Goal: Task Accomplishment & Management: Manage account settings

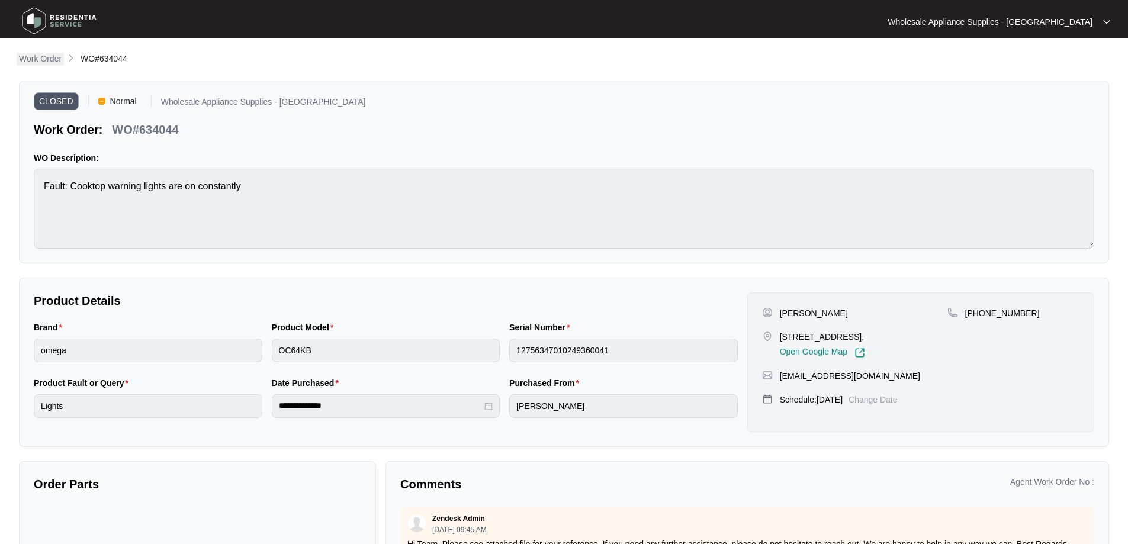
click at [36, 54] on p "Work Order" at bounding box center [40, 59] width 43 height 12
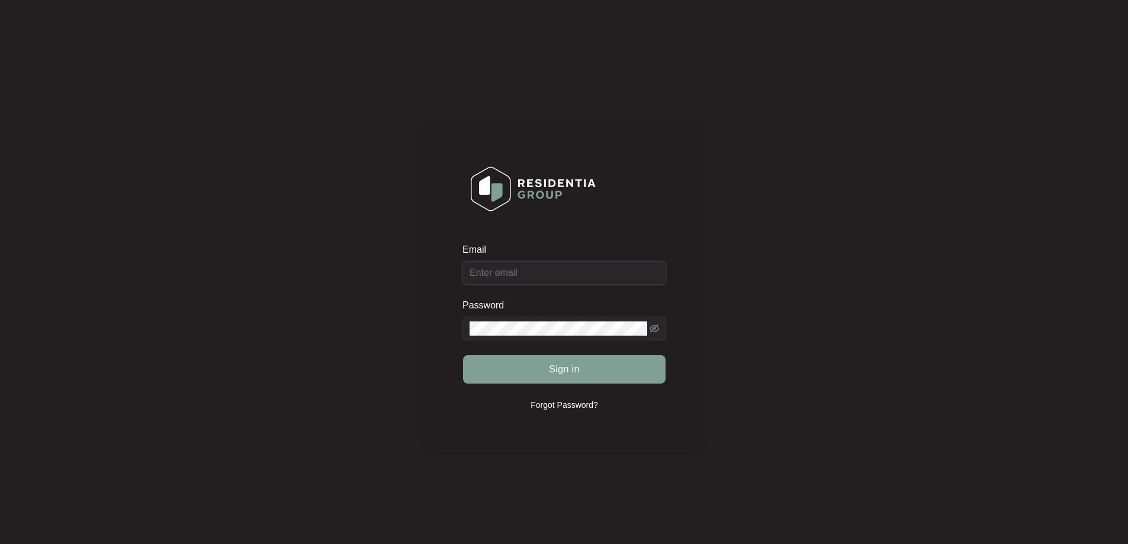
type input "[EMAIL_ADDRESS][DOMAIN_NAME]"
click at [570, 374] on span "Sign in" at bounding box center [564, 370] width 31 height 14
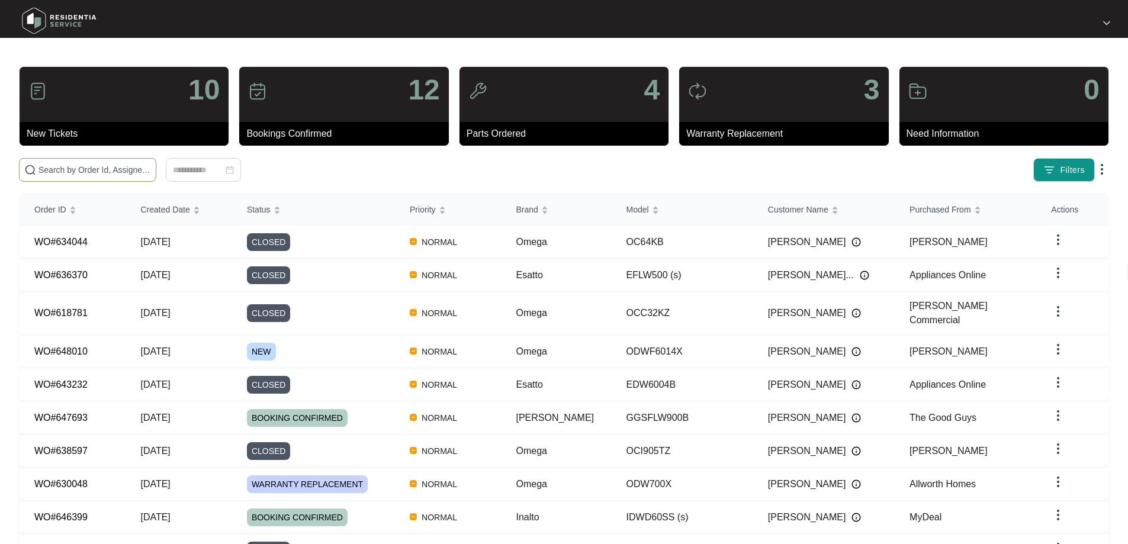
click at [57, 174] on input "text" at bounding box center [95, 169] width 113 height 13
paste input "637934"
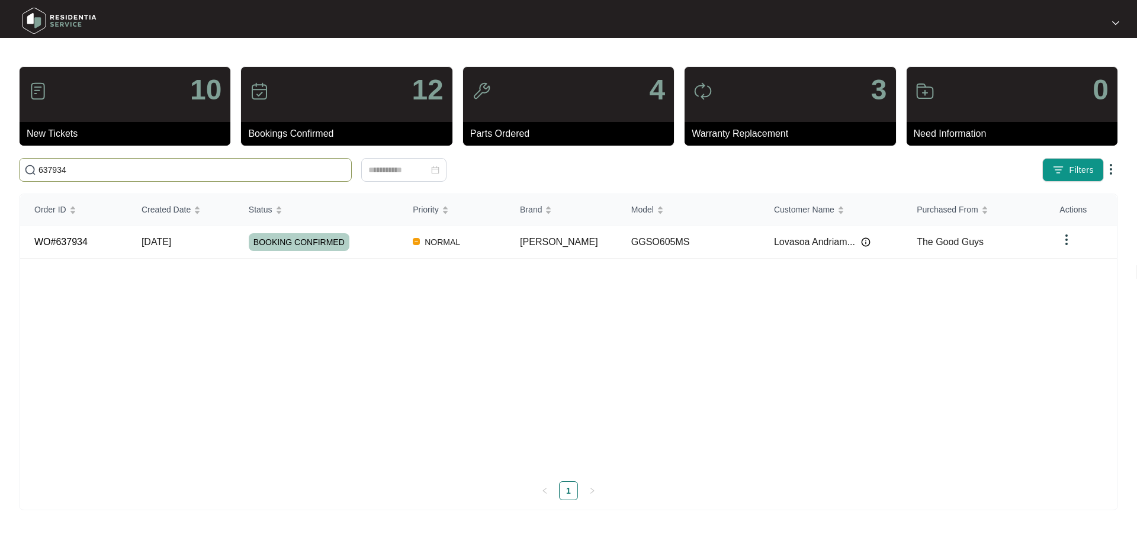
type input "637934"
click at [287, 242] on span "BOOKING CONFIRMED" at bounding box center [299, 242] width 101 height 18
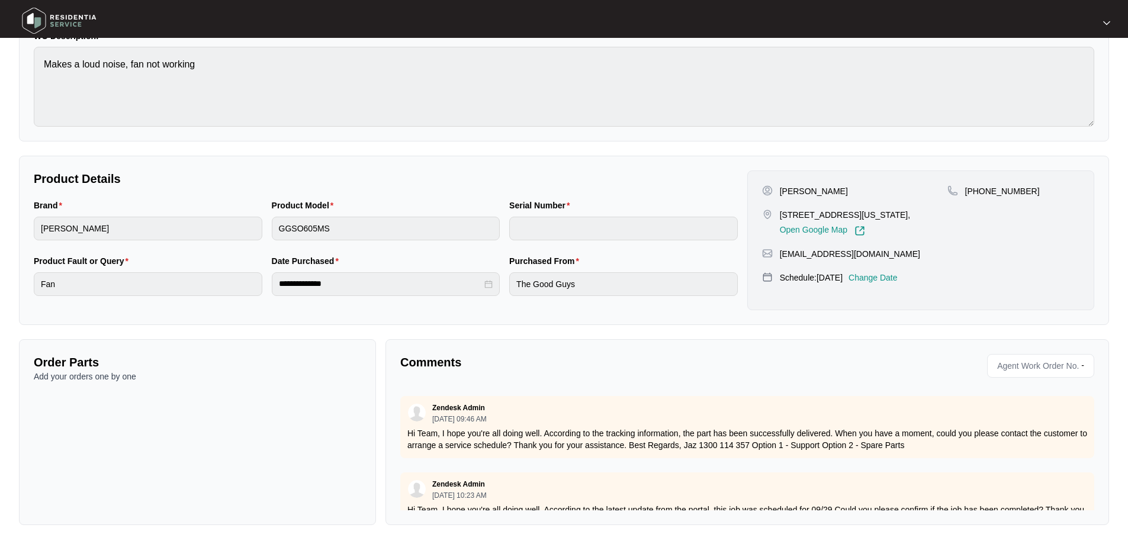
scroll to position [448, 0]
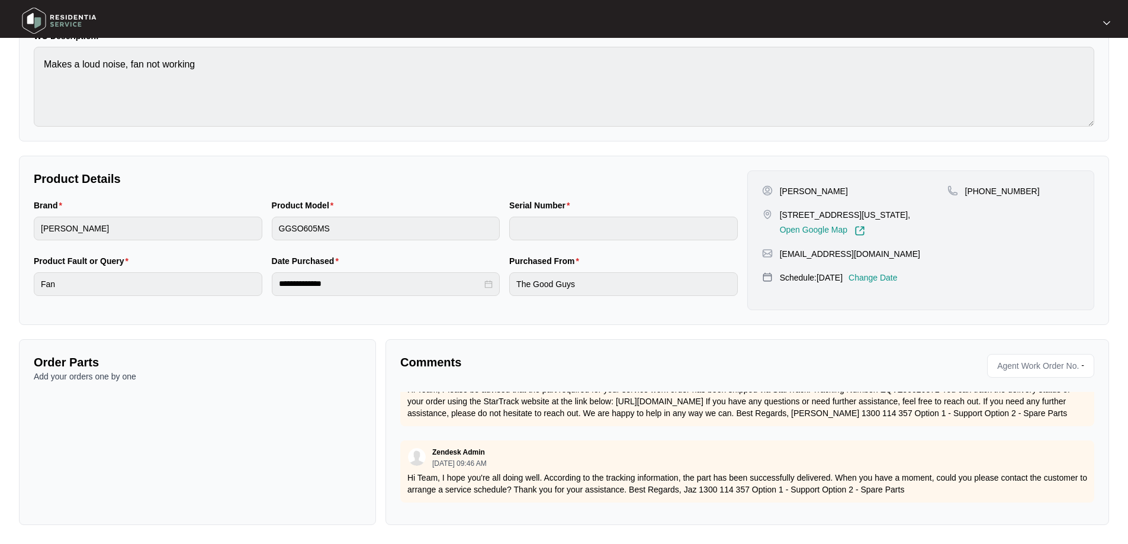
click at [294, 415] on div "Order Parts Add your orders one by one" at bounding box center [197, 432] width 357 height 186
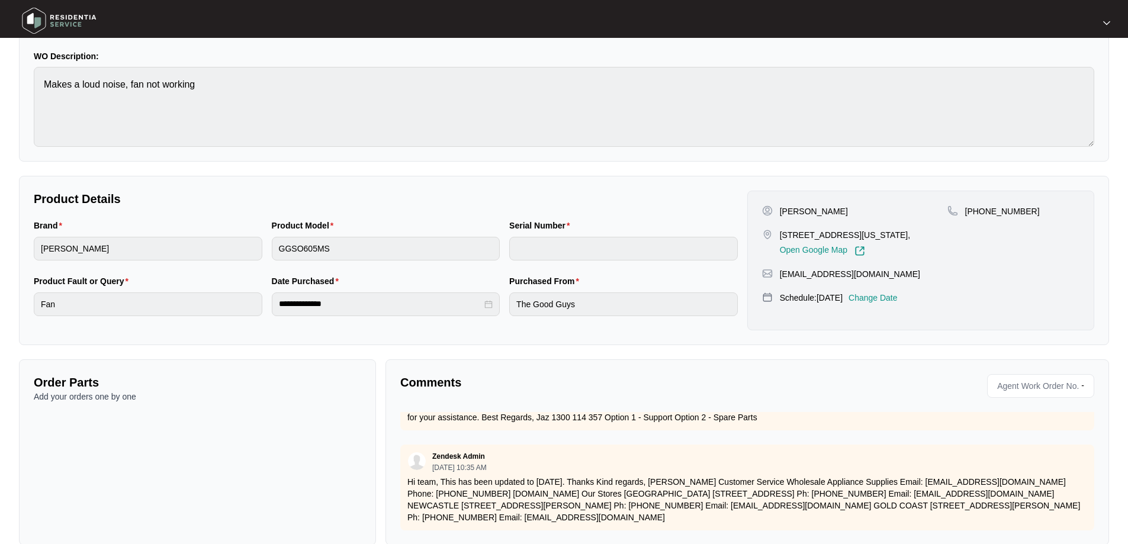
scroll to position [105, 0]
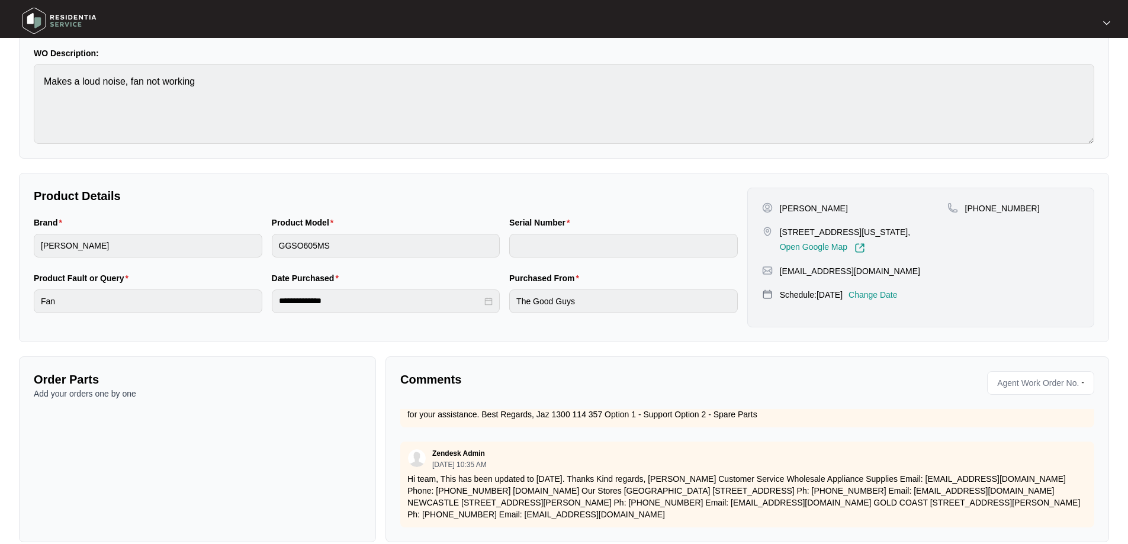
click at [446, 380] on p "Comments" at bounding box center [569, 379] width 339 height 17
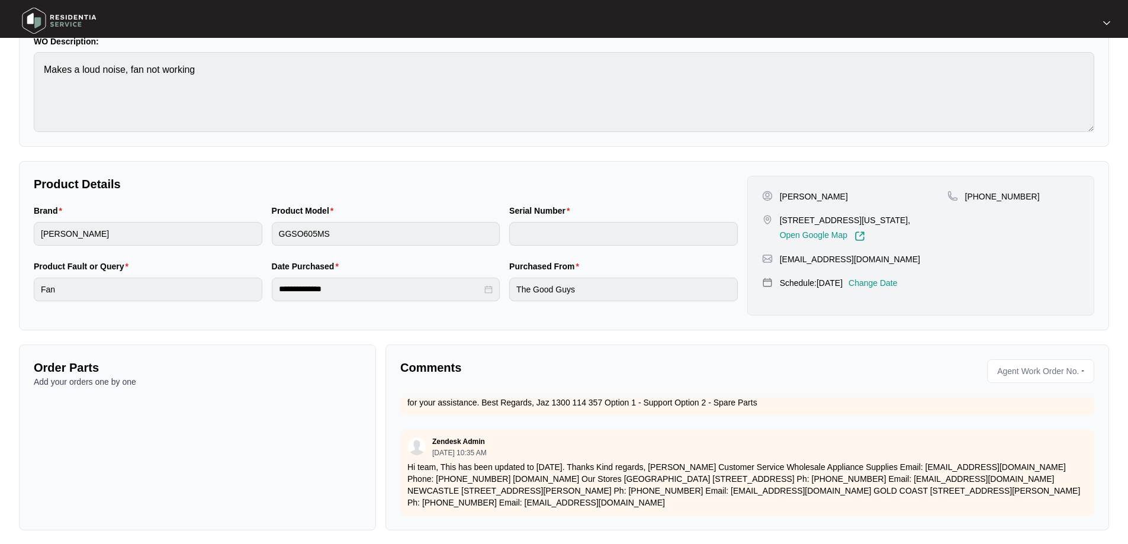
scroll to position [122, 0]
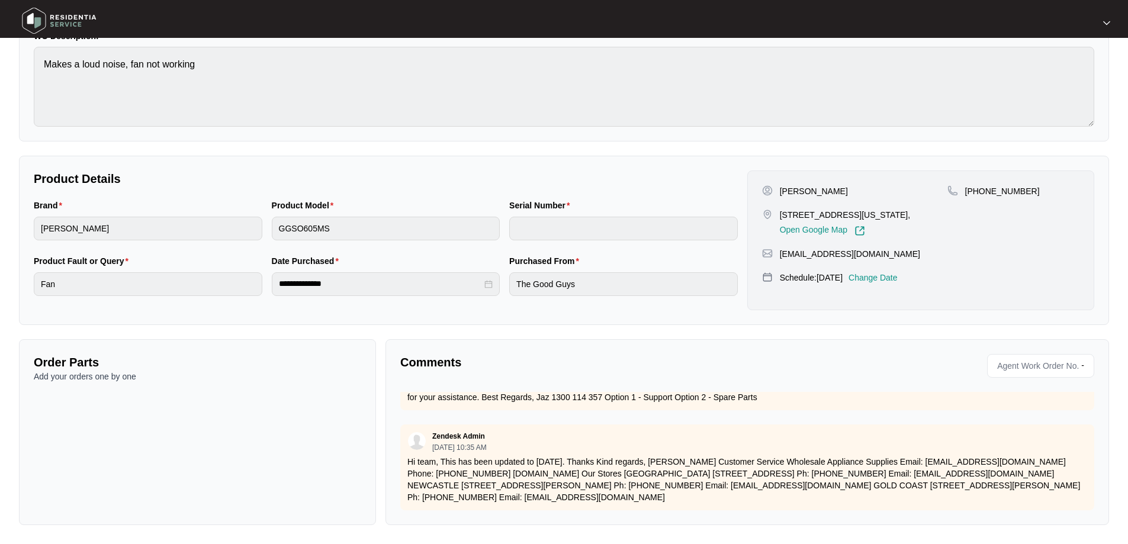
click at [426, 435] on div "Zendesk Admin [DATE] 10:35 AM" at bounding box center [748, 442] width 680 height 20
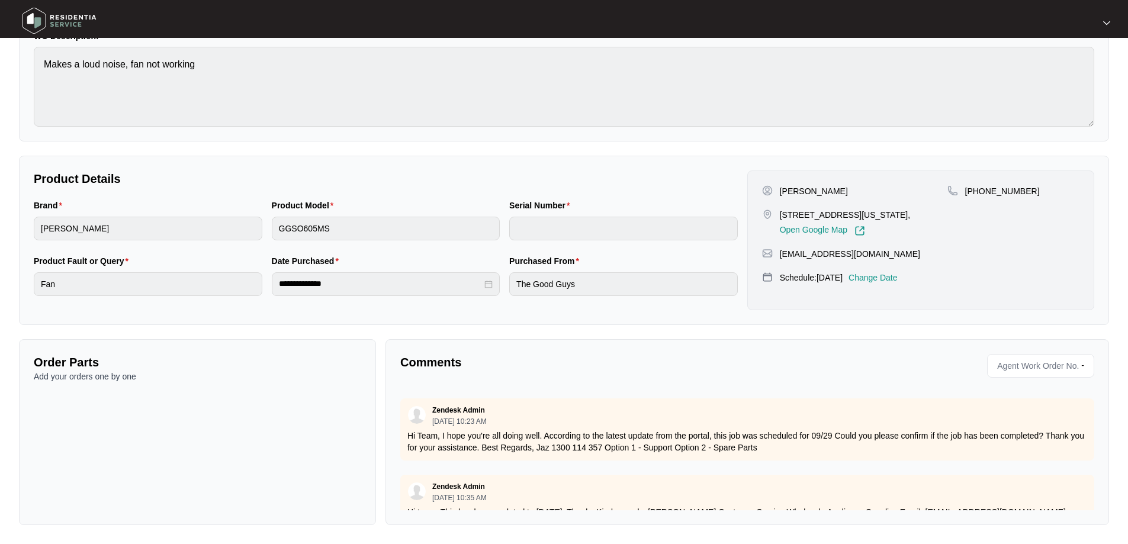
scroll to position [626, 0]
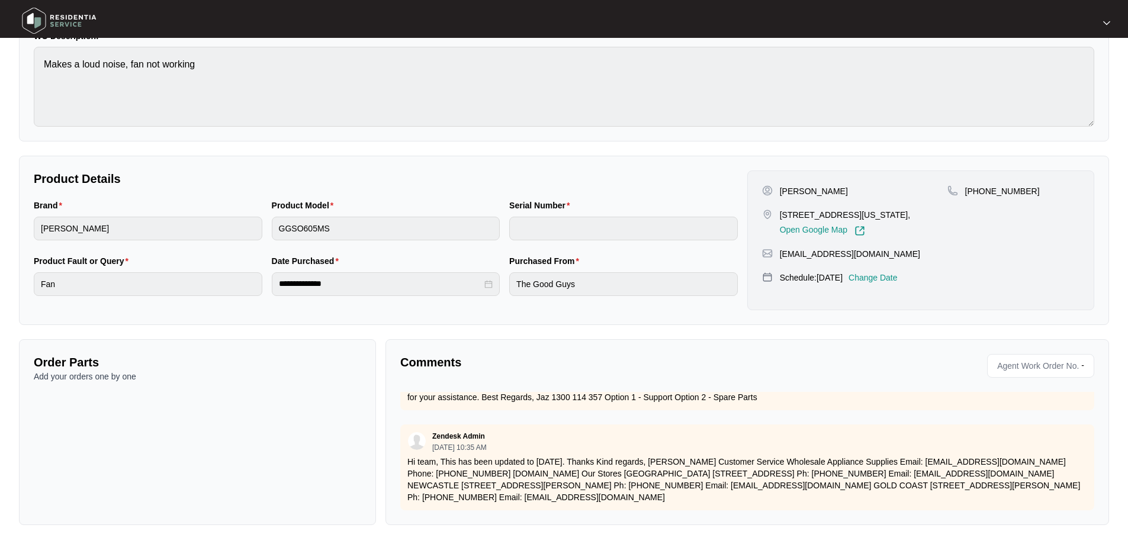
click at [572, 433] on div "Zendesk Admin [DATE] 10:35 AM" at bounding box center [748, 442] width 680 height 20
click at [483, 477] on p "Hi team, This has been updated to [DATE]. Thanks Kind regards, [PERSON_NAME] Cu…" at bounding box center [748, 479] width 680 height 47
click at [263, 436] on div "Order Parts Add your orders one by one" at bounding box center [197, 432] width 357 height 186
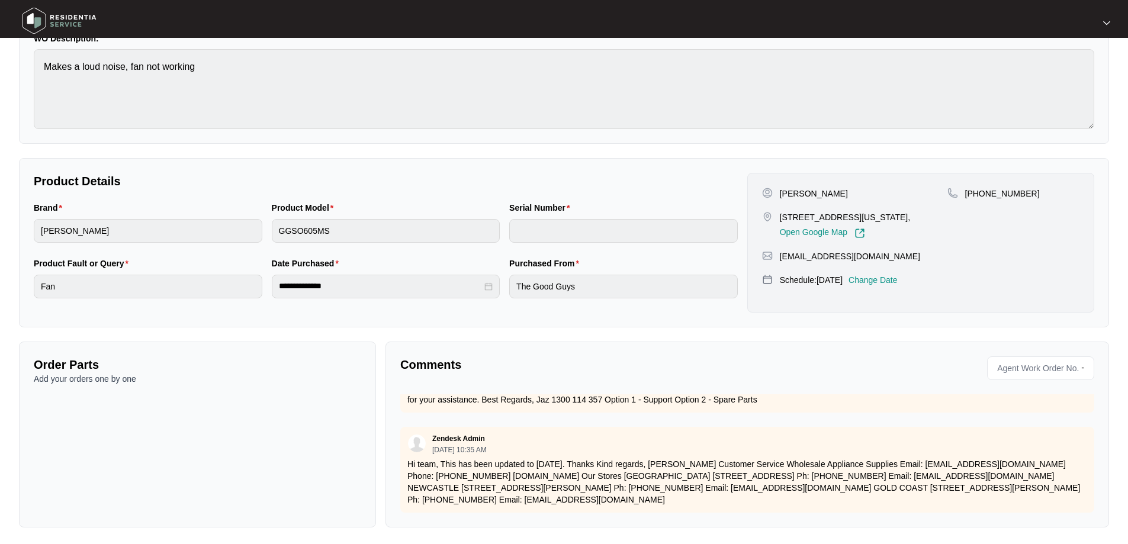
scroll to position [122, 0]
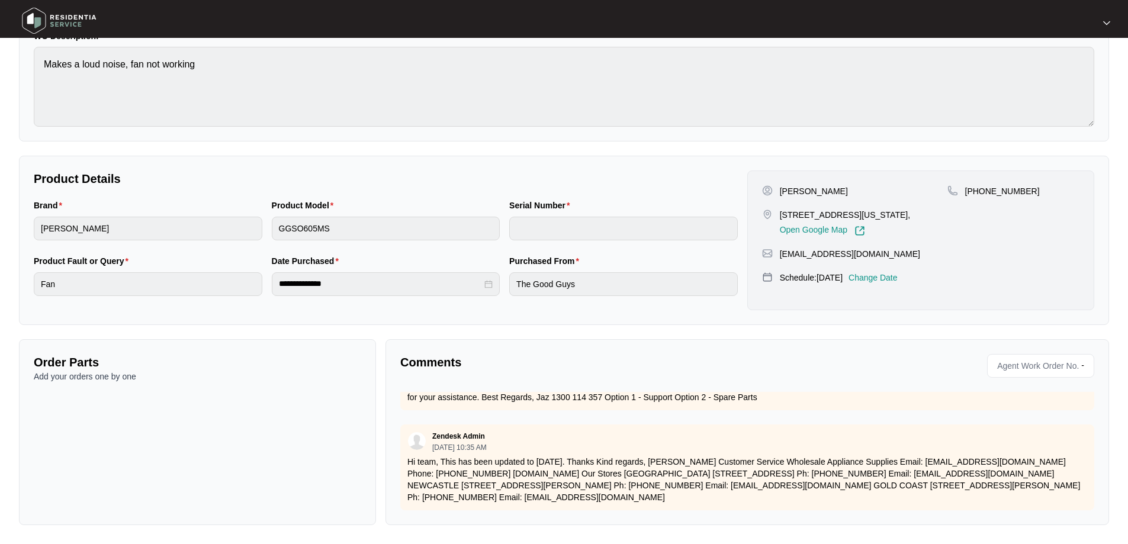
click at [1072, 367] on span "Agent Work Order No." at bounding box center [1036, 366] width 86 height 18
click at [1079, 367] on div "Agent Work Order No. -" at bounding box center [1040, 366] width 107 height 24
click at [428, 511] on div "Comments Agent Work Order No. - You [DATE] 02:10 PM Can I get an exploded view …" at bounding box center [748, 432] width 724 height 186
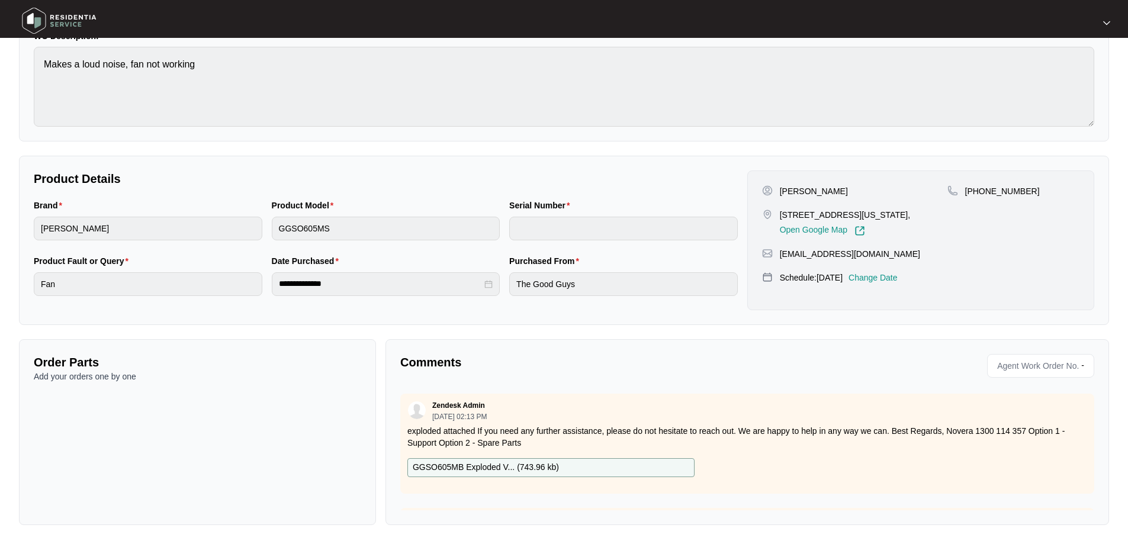
scroll to position [0, 0]
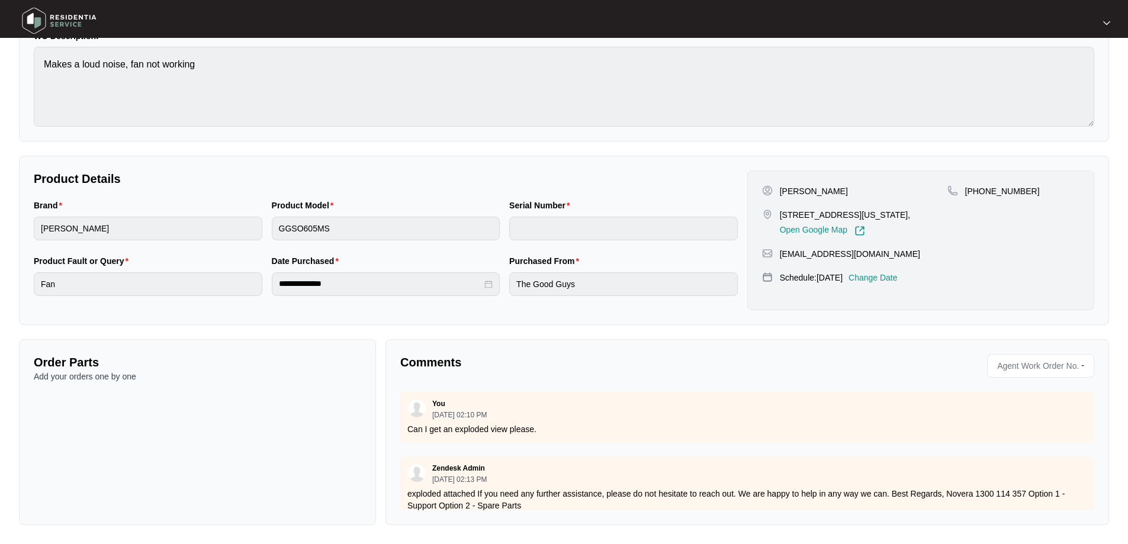
click at [166, 378] on p "Add your orders one by one" at bounding box center [198, 377] width 328 height 12
drag, startPoint x: 68, startPoint y: 378, endPoint x: 153, endPoint y: 377, distance: 85.9
click at [153, 377] on p "Add your orders one by one" at bounding box center [198, 377] width 328 height 12
click at [179, 376] on p "Add your orders one by one" at bounding box center [198, 377] width 328 height 12
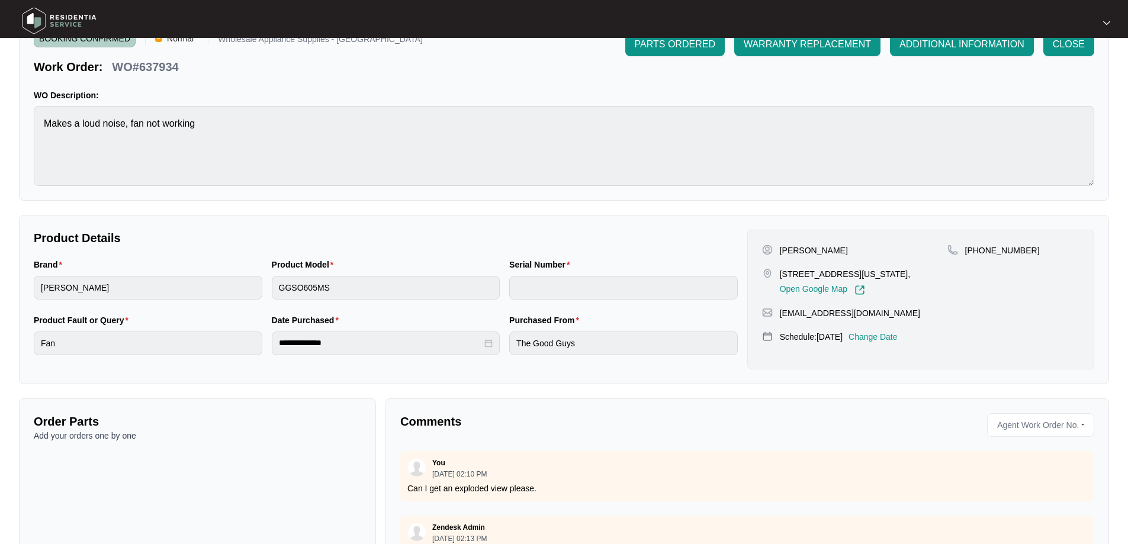
scroll to position [4, 0]
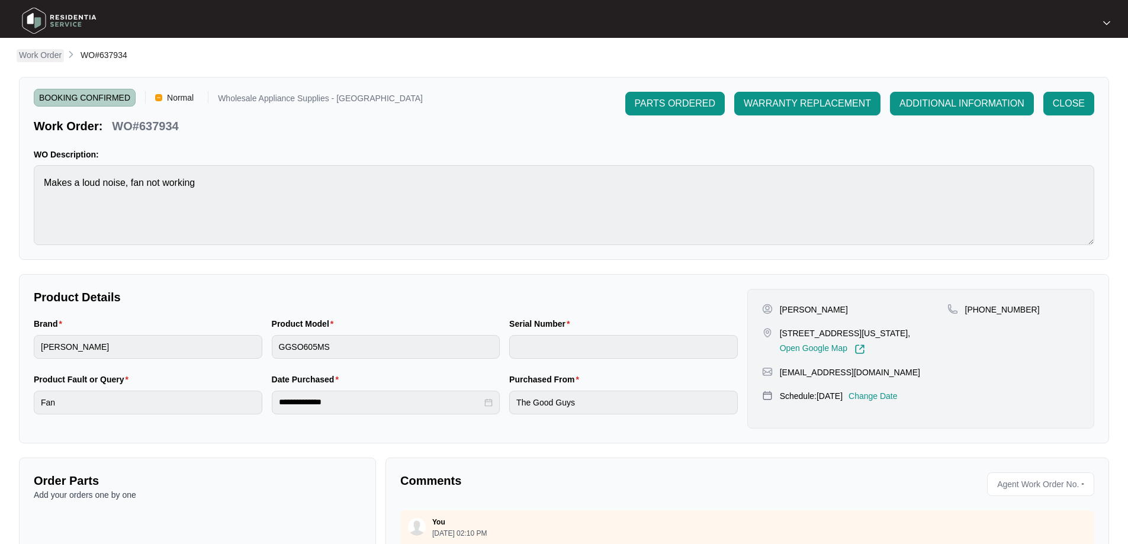
click at [34, 51] on p "Work Order" at bounding box center [40, 55] width 43 height 12
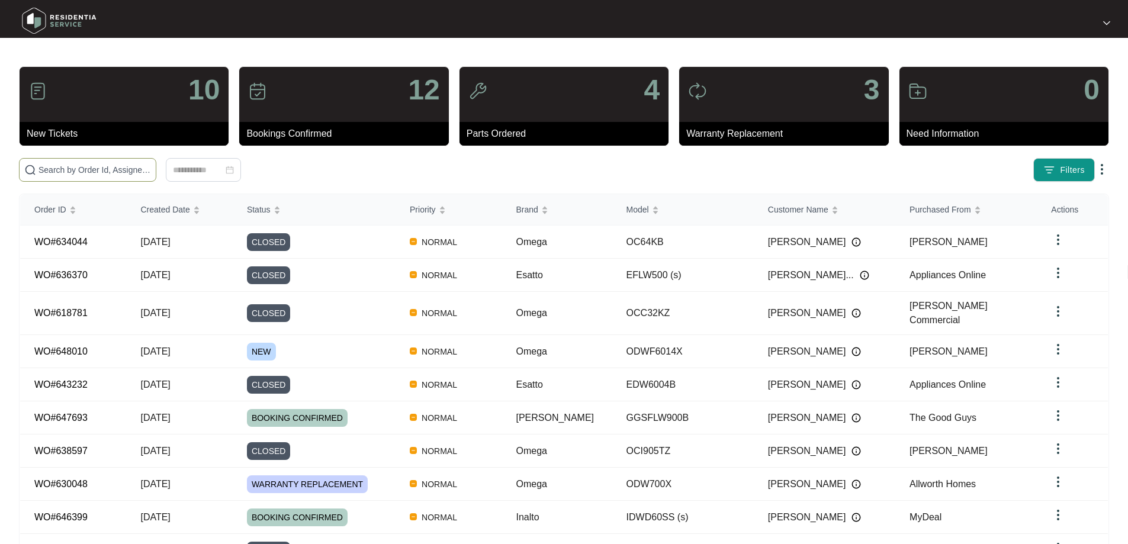
click at [55, 168] on input "text" at bounding box center [95, 169] width 113 height 13
paste input "ON INSPECTION FOUND FAN MOTOR OPEN CIRCUIT RECALL 1 x FAN MOTOR. FITTED PART TE…"
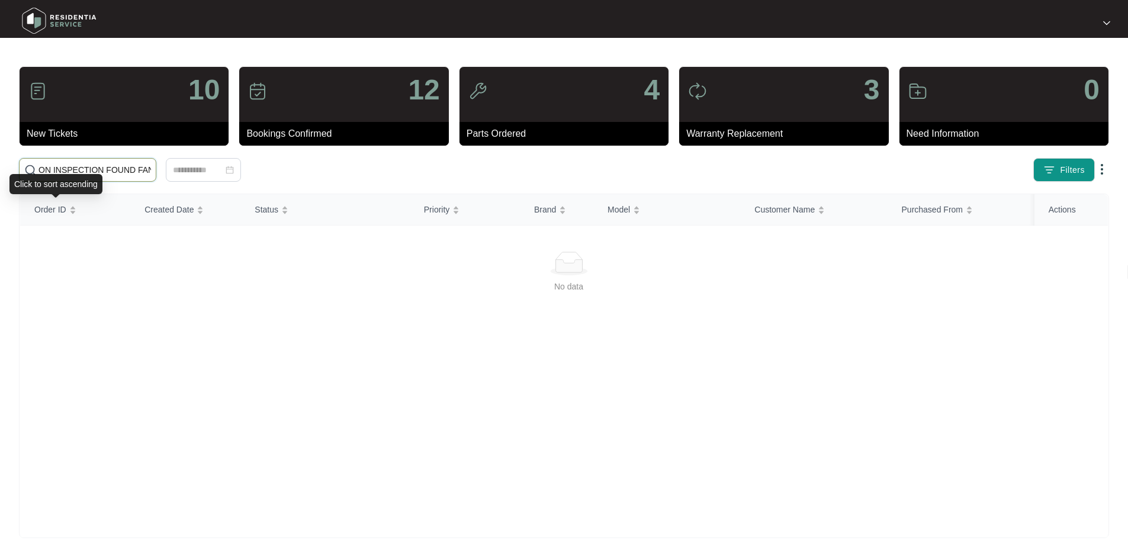
click at [121, 172] on input "ON INSPECTION FOUND FAN MOTOR OPEN CIRCUIT RECALL 1 x FAN MOTOR. FITTED PART TE…" at bounding box center [95, 169] width 113 height 13
drag, startPoint x: 114, startPoint y: 169, endPoint x: -10, endPoint y: 169, distance: 123.8
click at [0, 169] on html "10 New Tickets 12 Bookings Confirmed 4 Parts Ordered 3 Warranty Replacement 0 N…" at bounding box center [564, 278] width 1128 height 557
type input "K"
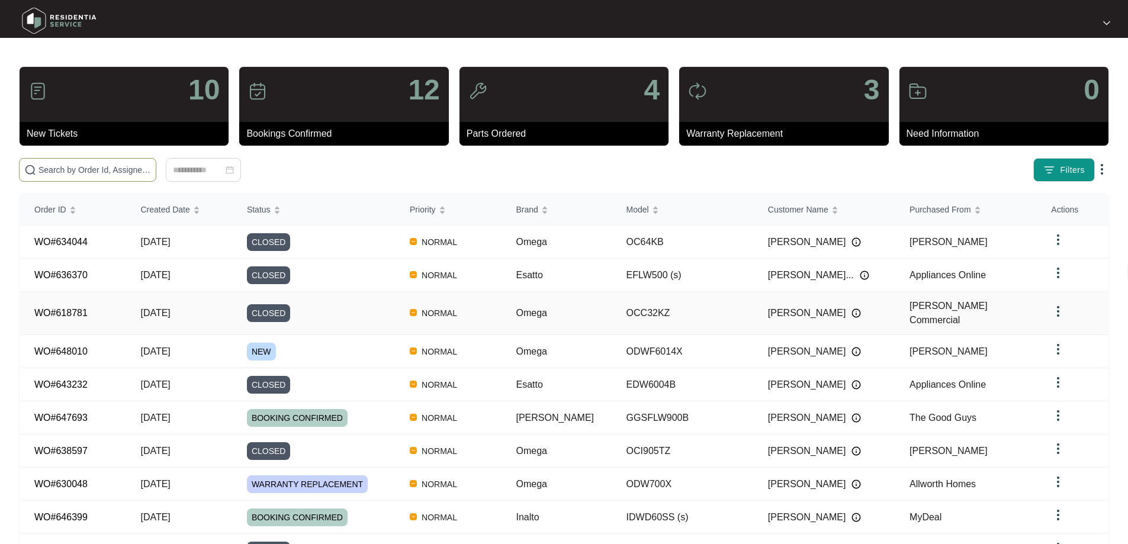
paste input "637934"
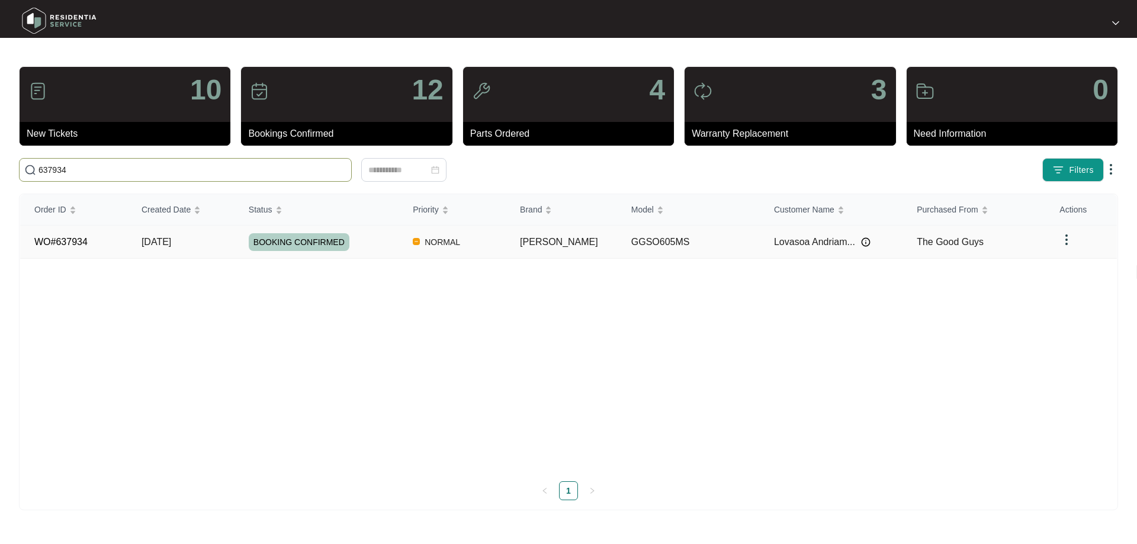
type input "637934"
click at [65, 239] on link "WO#637934" at bounding box center [60, 242] width 53 height 10
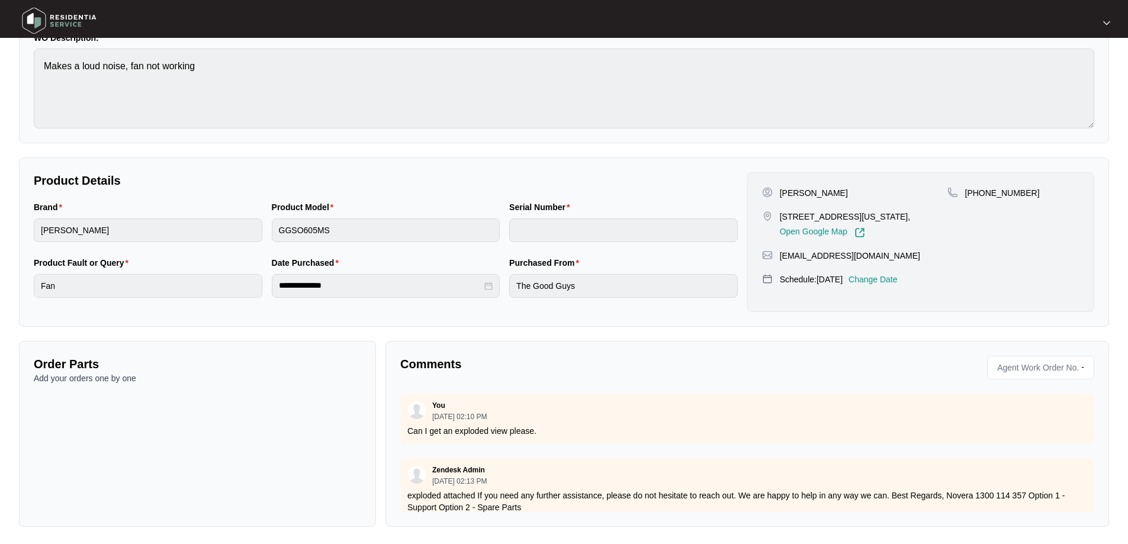
scroll to position [122, 0]
click at [475, 483] on p "[DATE] 02:13 PM" at bounding box center [459, 479] width 54 height 7
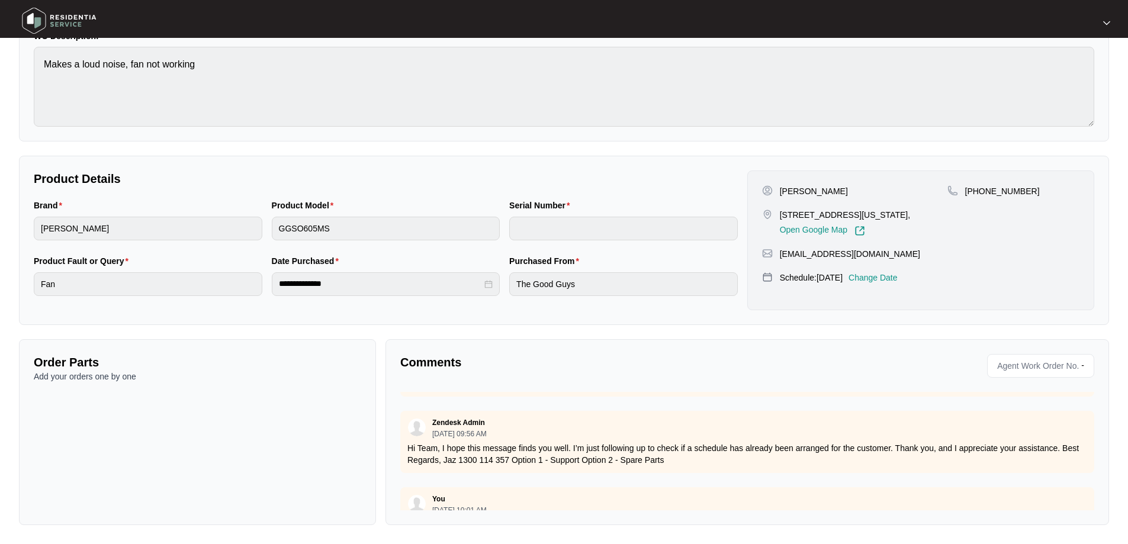
scroll to position [152, 0]
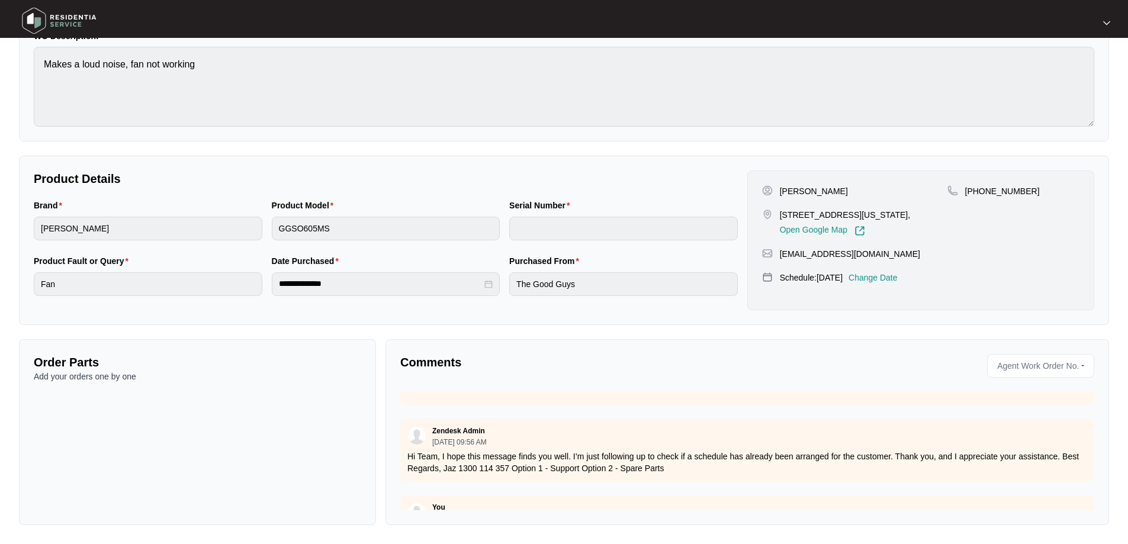
click at [846, 458] on p "Hi Team, I hope this message finds you well. I’m just following up to check if …" at bounding box center [748, 463] width 680 height 24
click at [1013, 367] on span "Agent Work Order No." at bounding box center [1036, 366] width 86 height 18
click at [435, 364] on p "Comments" at bounding box center [569, 362] width 339 height 17
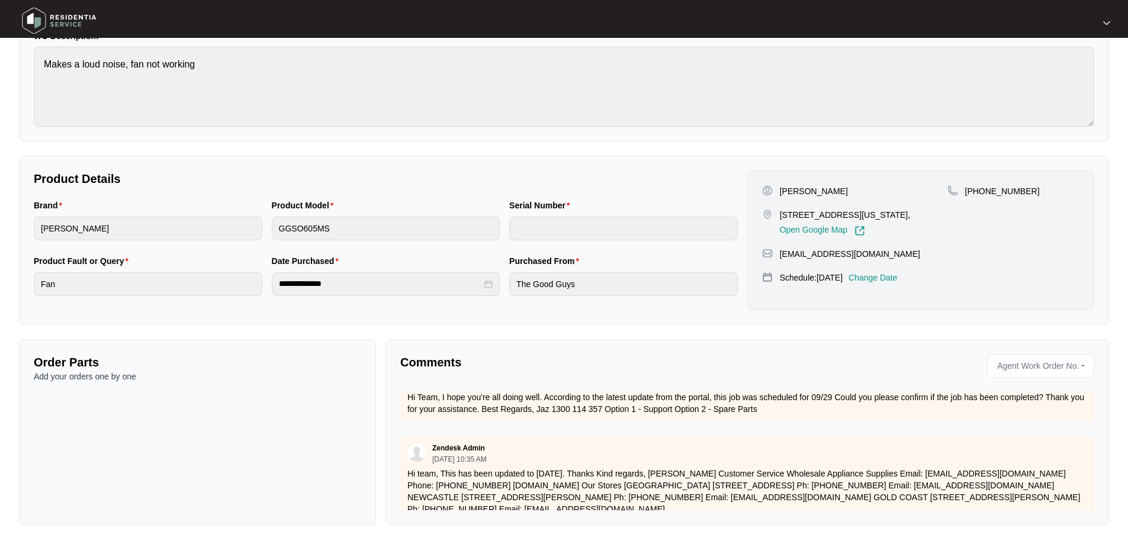
scroll to position [626, 0]
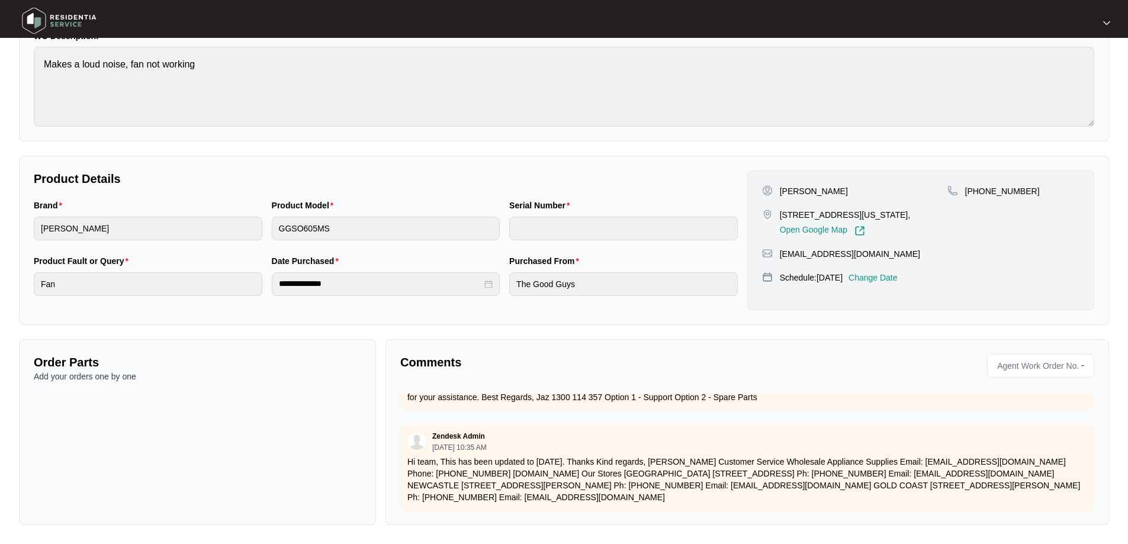
click at [637, 489] on p "Hi team, This has been updated to [DATE]. Thanks Kind regards, [PERSON_NAME] Cu…" at bounding box center [748, 479] width 680 height 47
click at [460, 432] on p "Zendesk Admin" at bounding box center [458, 436] width 53 height 9
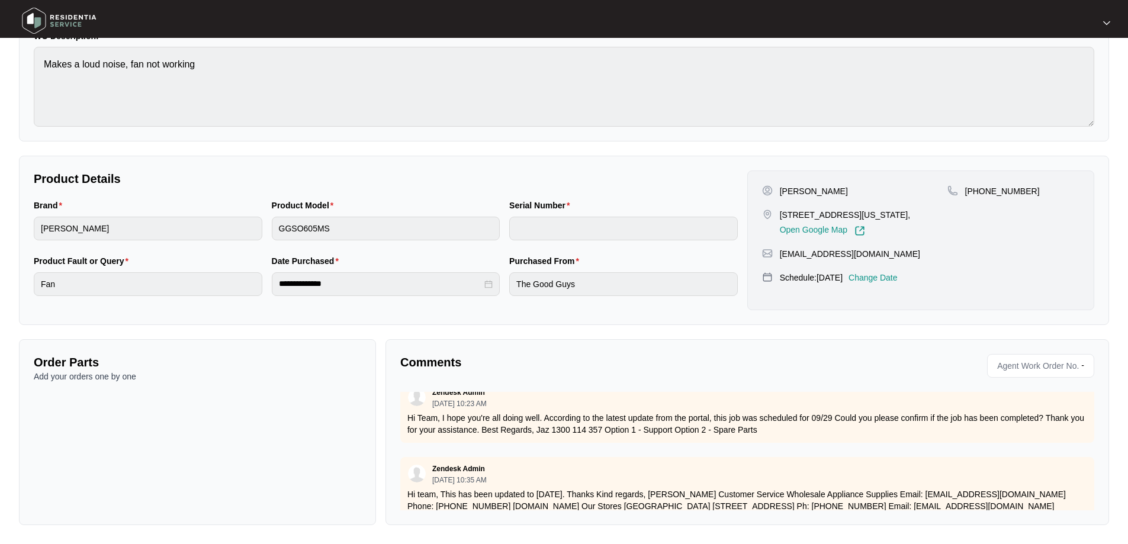
scroll to position [566, 0]
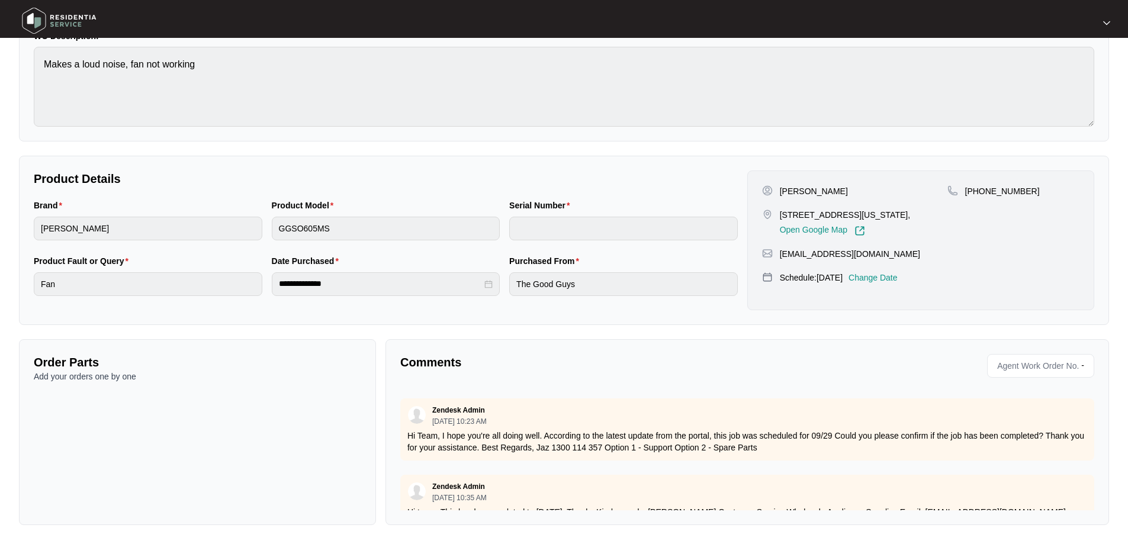
click at [453, 444] on p "Hi Team, I hope you're all doing well. According to the latest update from the …" at bounding box center [748, 442] width 680 height 24
drag, startPoint x: 453, startPoint y: 444, endPoint x: 431, endPoint y: 447, distance: 22.0
click at [431, 447] on p "Hi Team, I hope you're all doing well. According to the latest update from the …" at bounding box center [748, 442] width 680 height 24
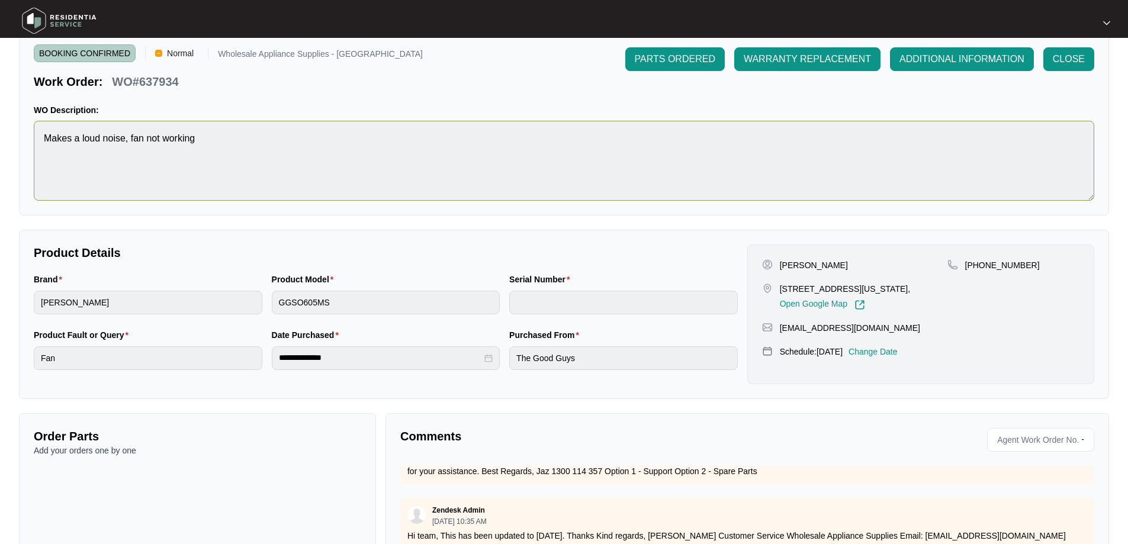
scroll to position [0, 0]
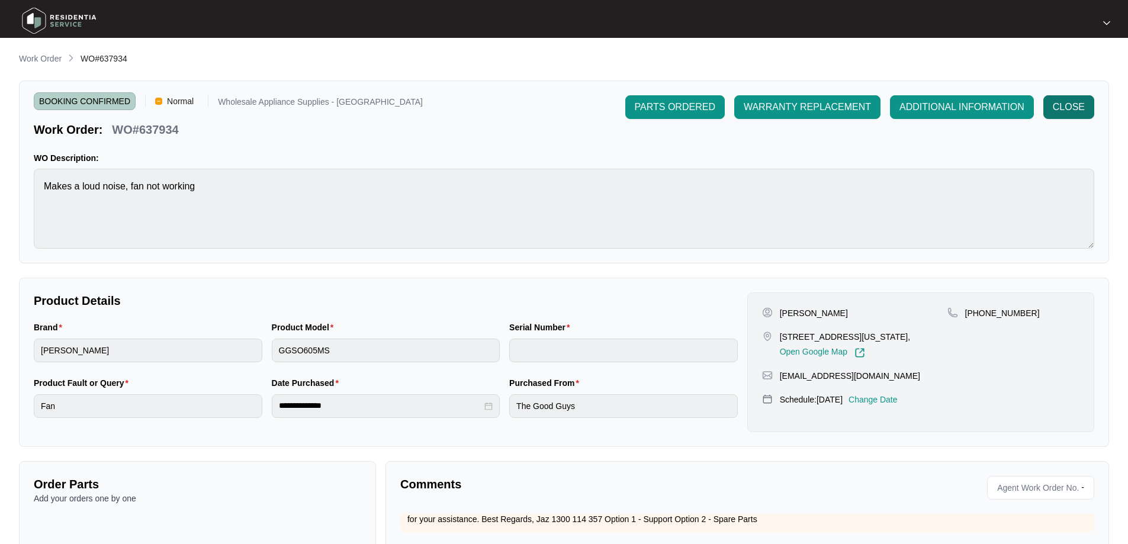
click at [1062, 110] on span "CLOSE" at bounding box center [1069, 107] width 32 height 14
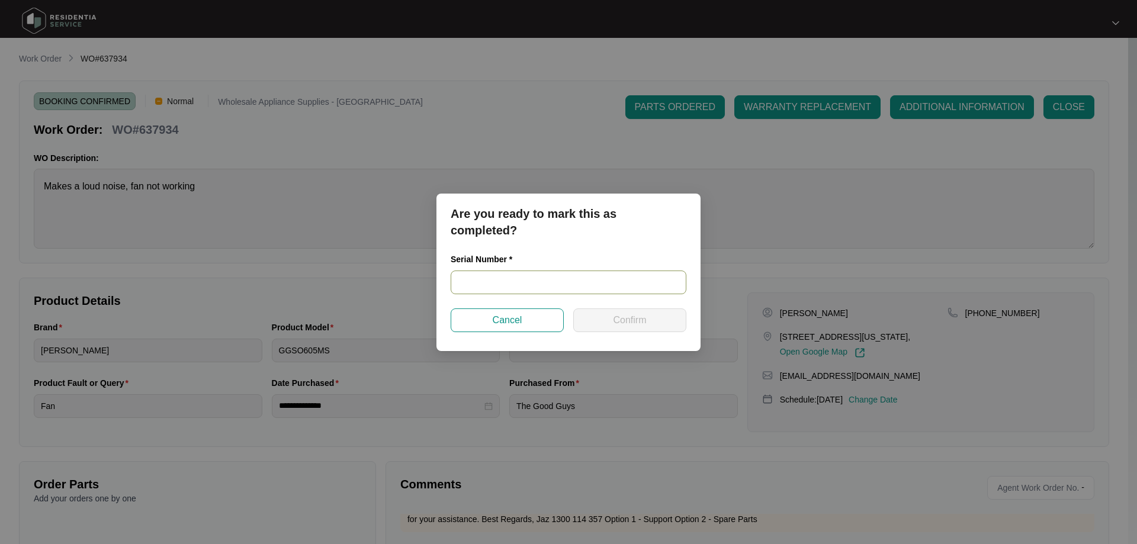
paste input "24110028"
type input "24110028"
click at [589, 317] on button "Confirm" at bounding box center [629, 321] width 113 height 24
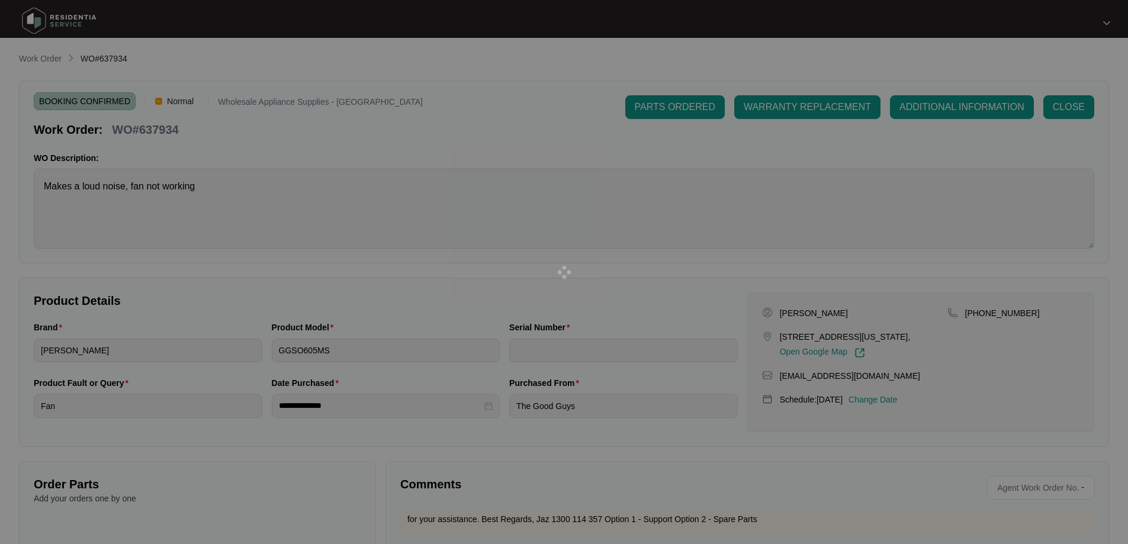
type input "24110028"
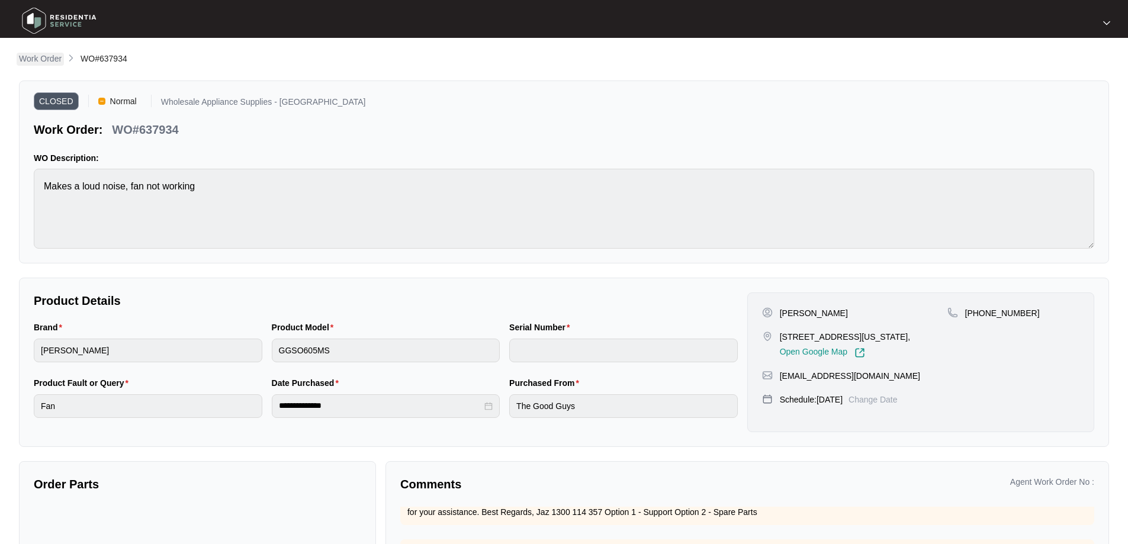
click at [50, 60] on p "Work Order" at bounding box center [40, 59] width 43 height 12
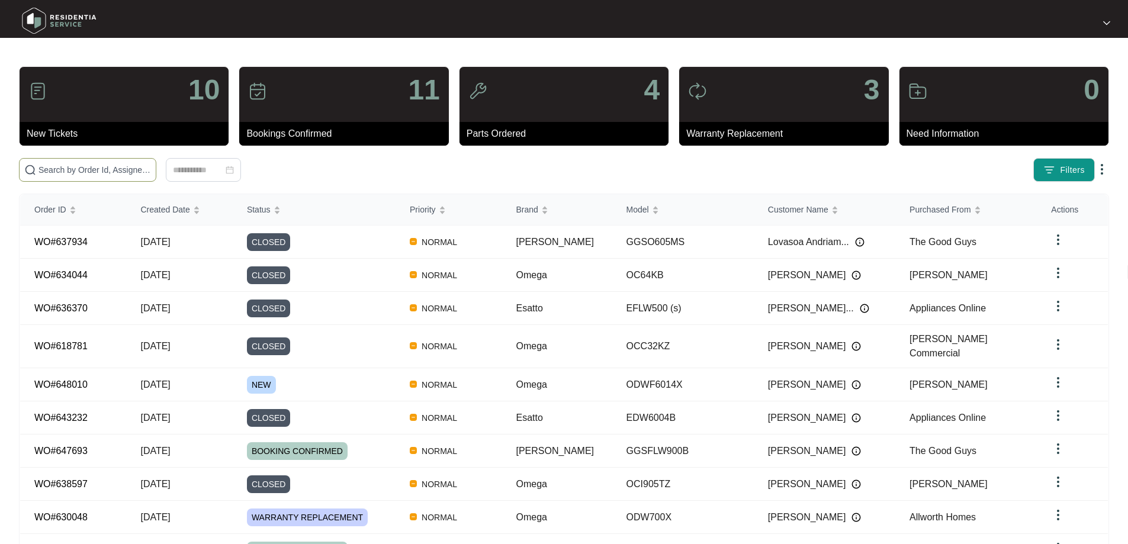
paste input "642637"
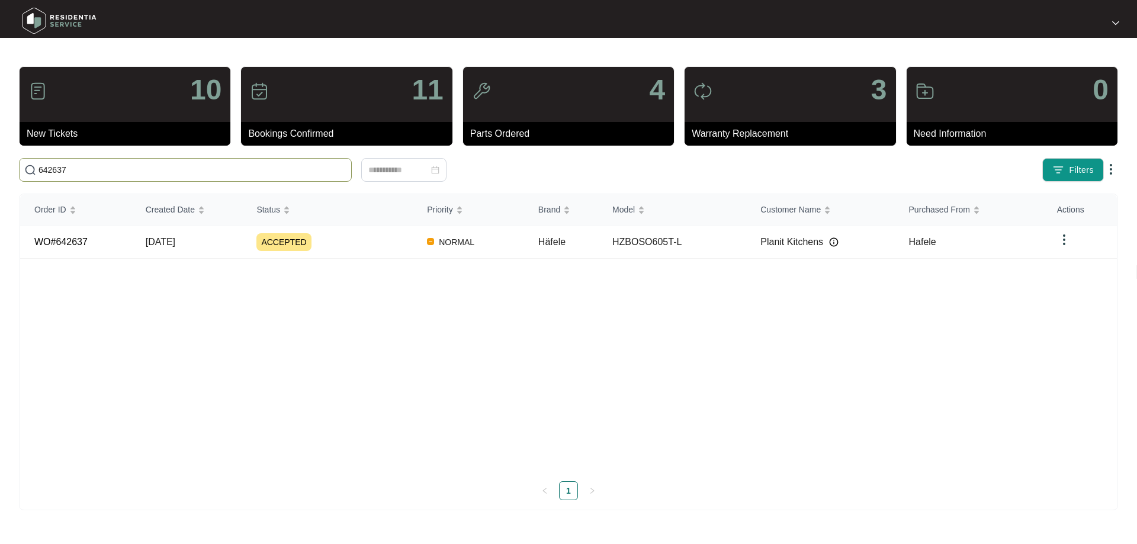
type input "642637"
drag, startPoint x: 79, startPoint y: 169, endPoint x: -6, endPoint y: 169, distance: 85.3
click at [0, 169] on html "10 New Tickets 11 Bookings Confirmed 4 Parts Ordered 3 Warranty Replacement 0 N…" at bounding box center [568, 272] width 1137 height 544
click at [206, 242] on td "[DATE]" at bounding box center [187, 242] width 111 height 33
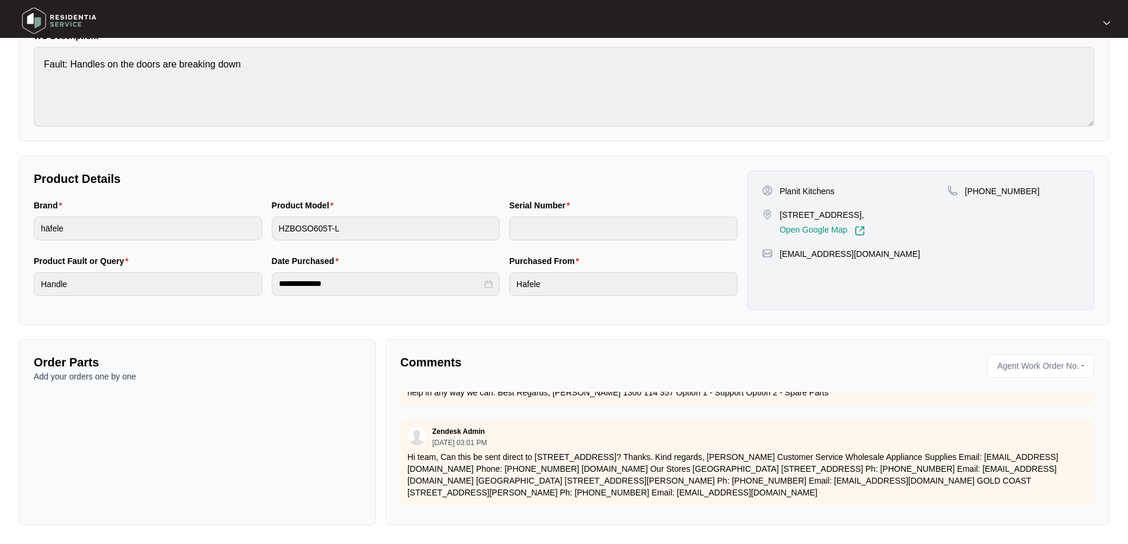
scroll to position [849, 0]
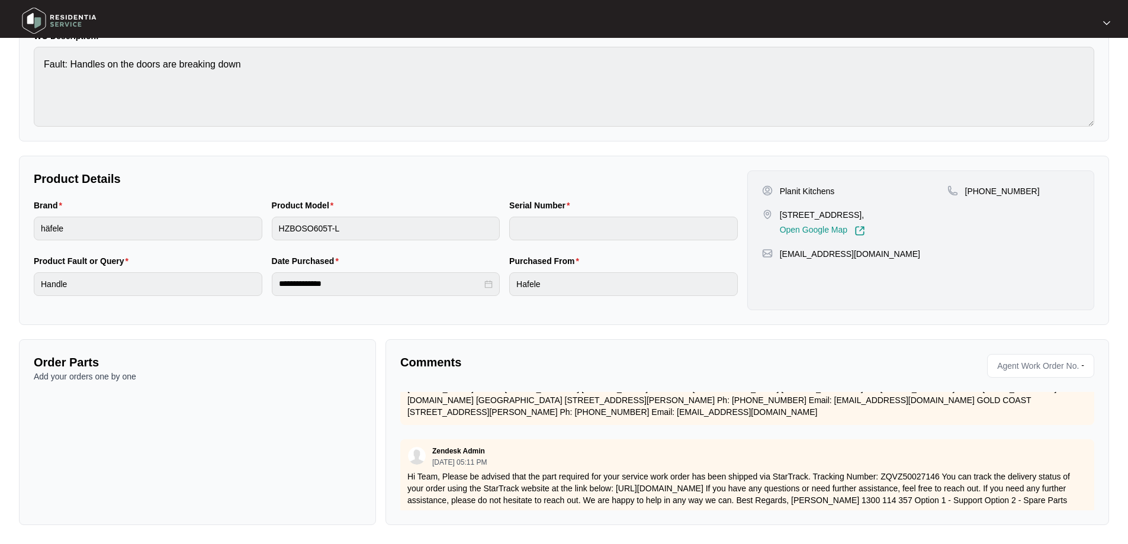
click at [473, 370] on p "Comments" at bounding box center [569, 362] width 339 height 17
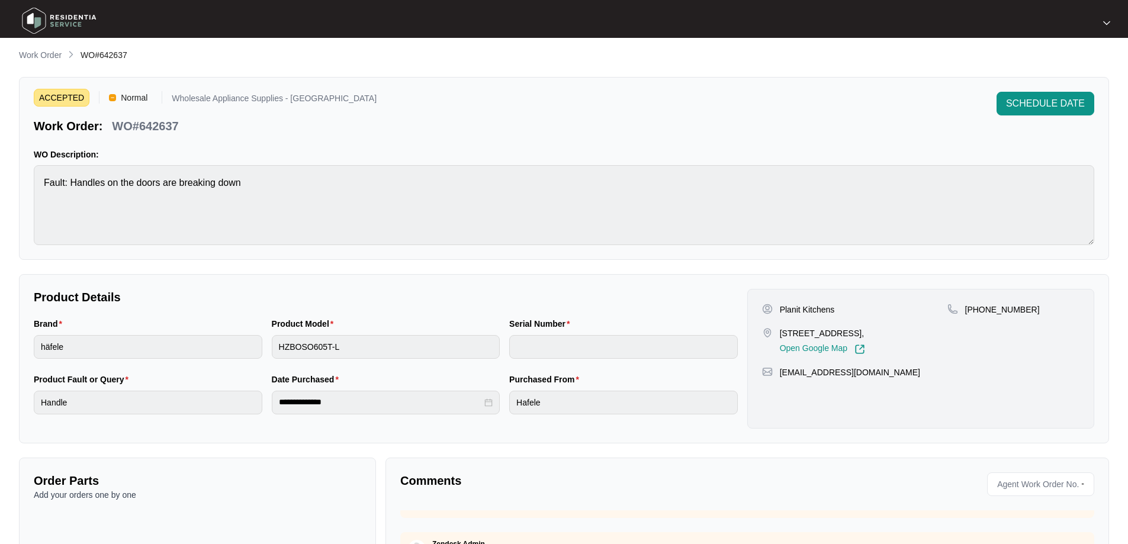
scroll to position [0, 0]
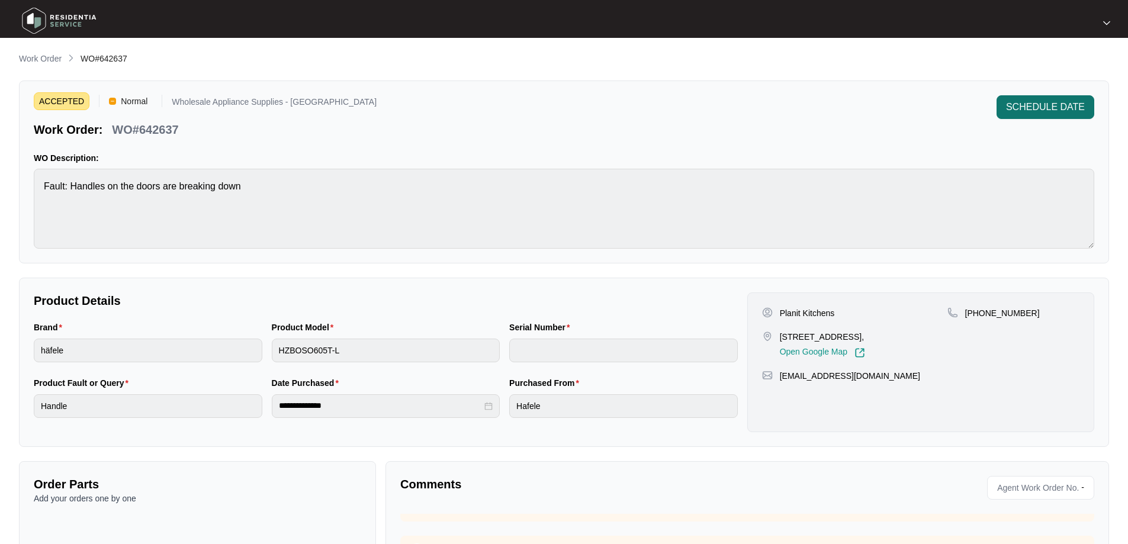
click at [1044, 105] on span "SCHEDULE DATE" at bounding box center [1045, 107] width 79 height 14
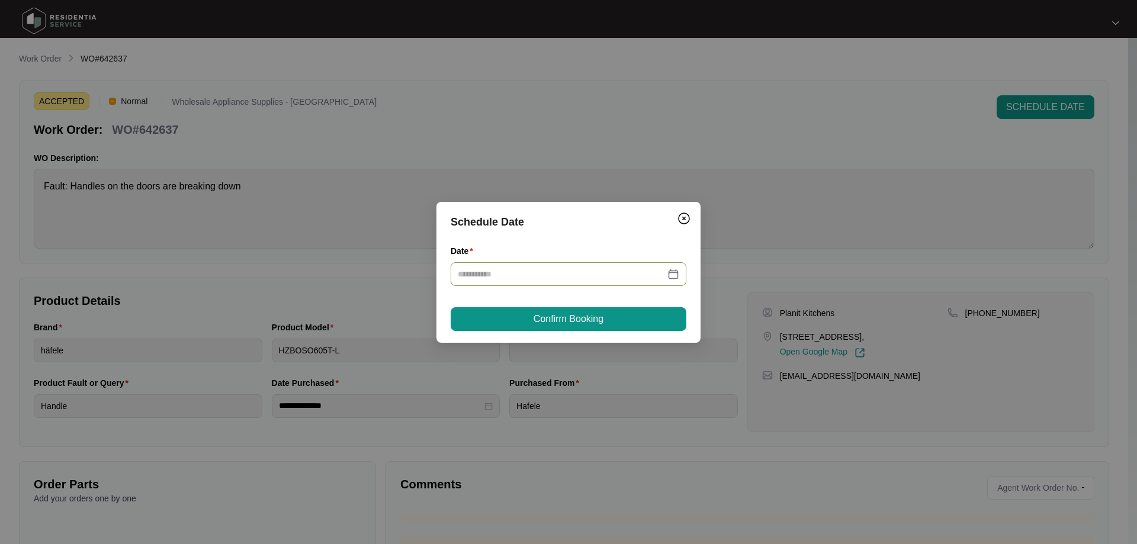
click at [680, 273] on div at bounding box center [569, 274] width 236 height 24
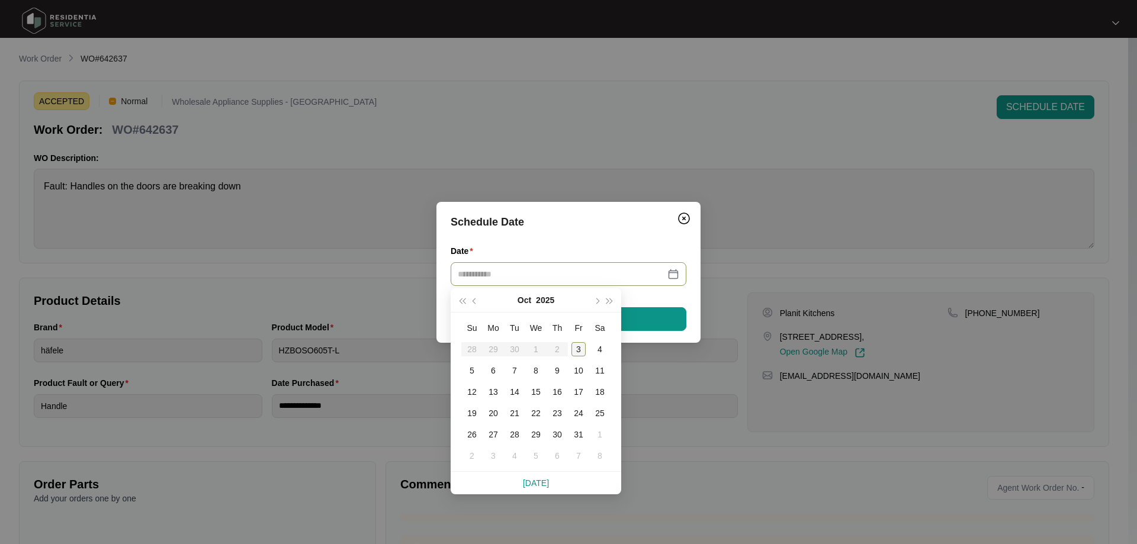
type input "**********"
click at [579, 347] on div "3" at bounding box center [579, 349] width 14 height 14
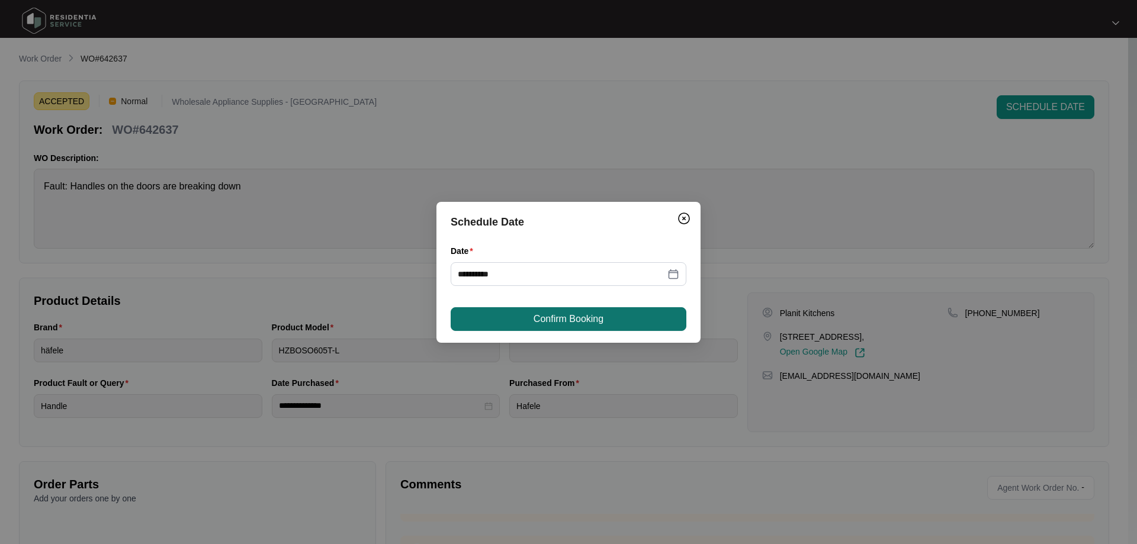
click at [574, 322] on span "Confirm Booking" at bounding box center [569, 319] width 70 height 14
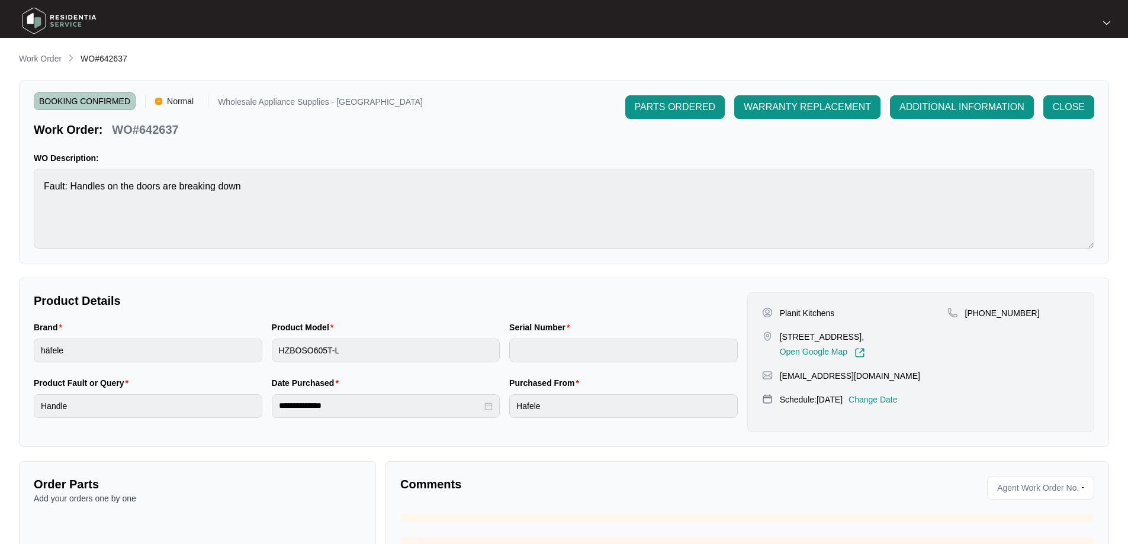
click at [138, 56] on div "Work Order WO#642637" at bounding box center [564, 59] width 1091 height 14
click at [97, 103] on span "BOOKING CONFIRMED" at bounding box center [85, 101] width 102 height 18
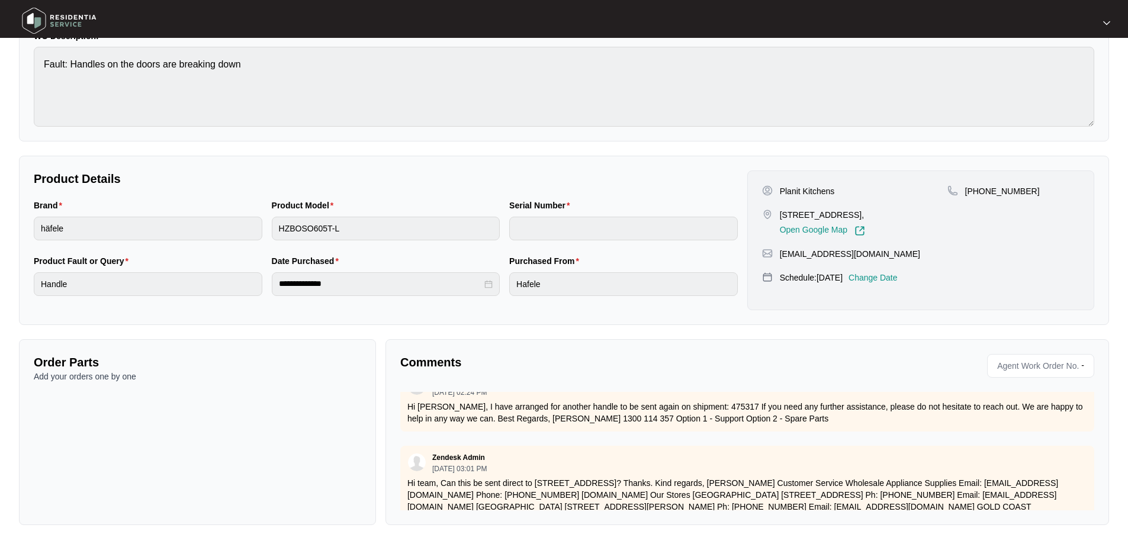
scroll to position [849, 0]
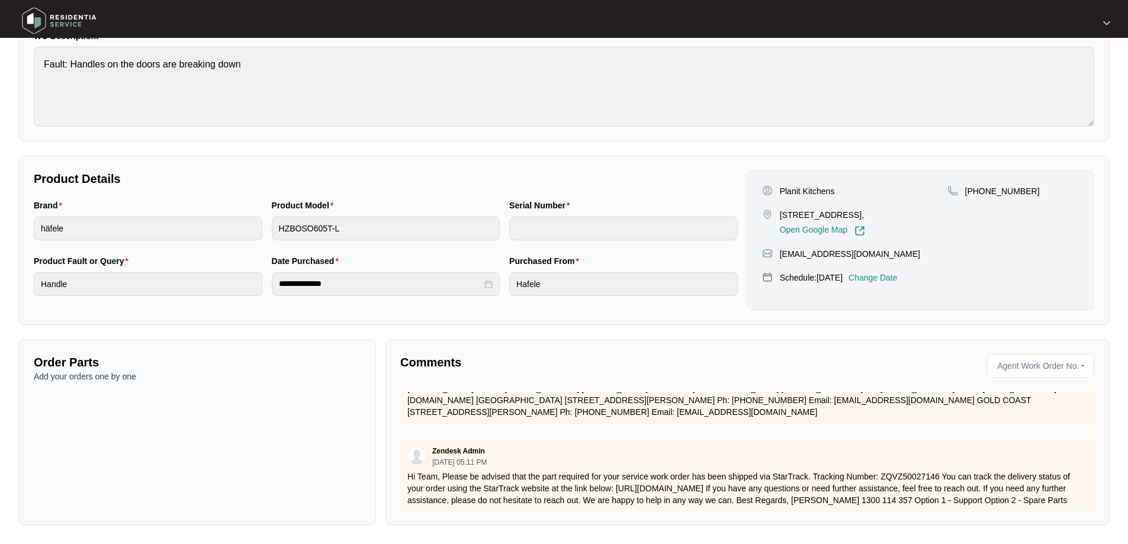
click at [206, 480] on div "Order Parts Add your orders one by one" at bounding box center [197, 432] width 357 height 186
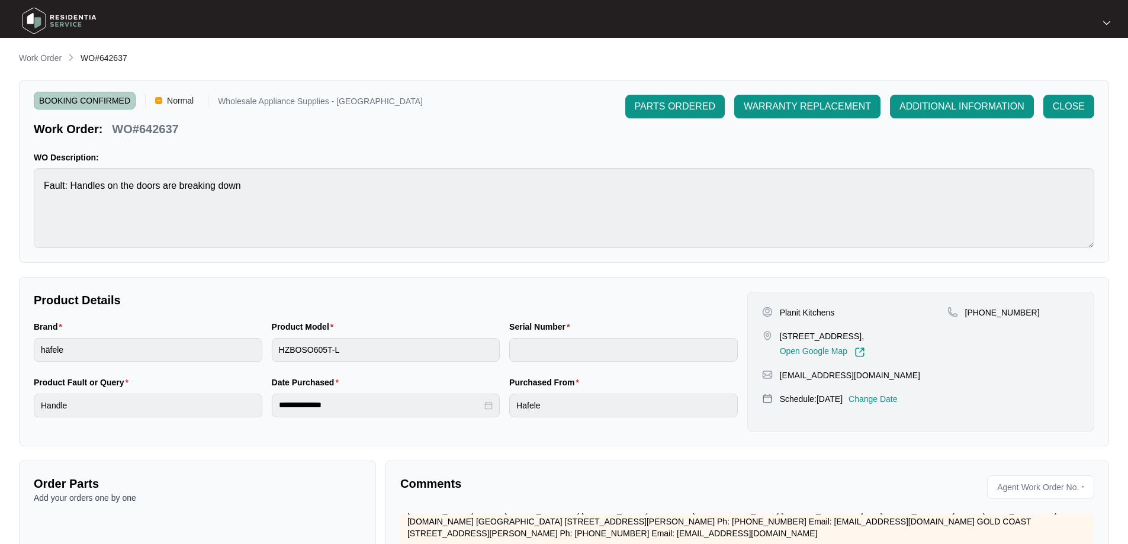
scroll to position [0, 0]
drag, startPoint x: 70, startPoint y: 98, endPoint x: 49, endPoint y: 57, distance: 45.8
click at [49, 57] on div "**********" at bounding box center [564, 349] width 1091 height 595
click at [49, 57] on p "Work Order" at bounding box center [40, 59] width 43 height 12
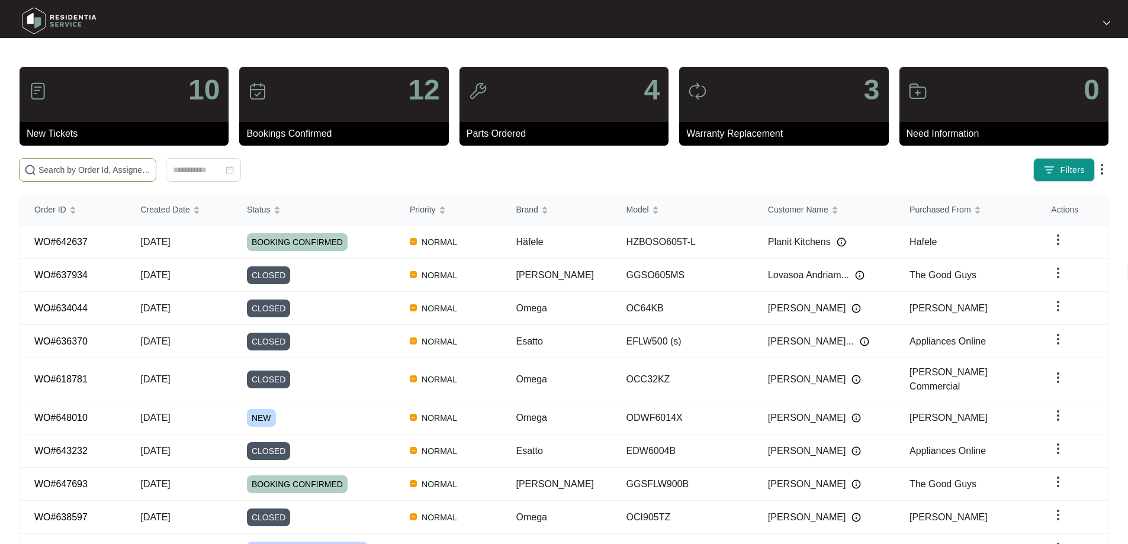
click at [110, 171] on input "text" at bounding box center [95, 169] width 113 height 13
paste input "642637"
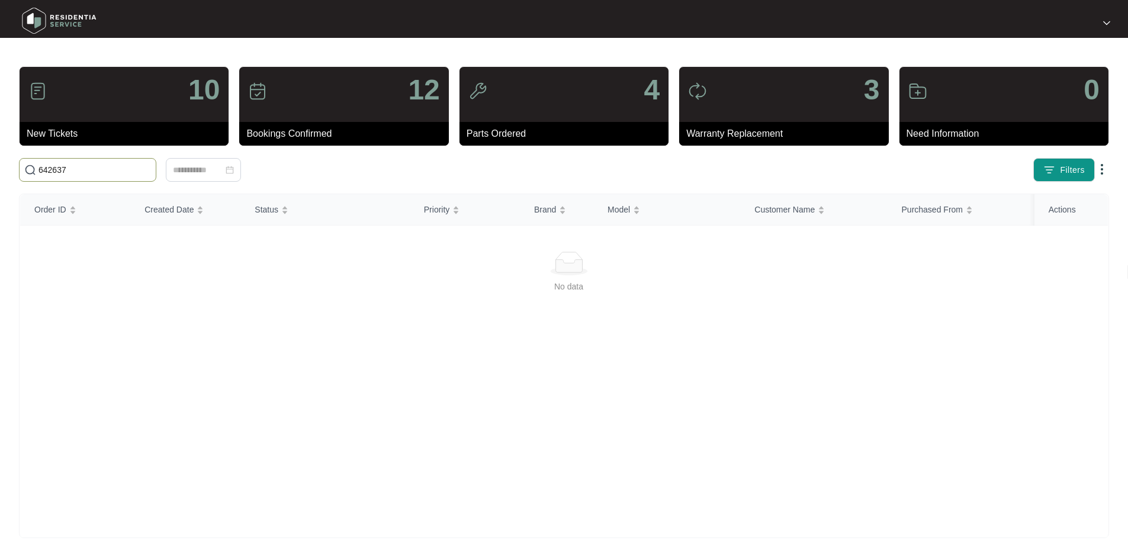
type input "642637"
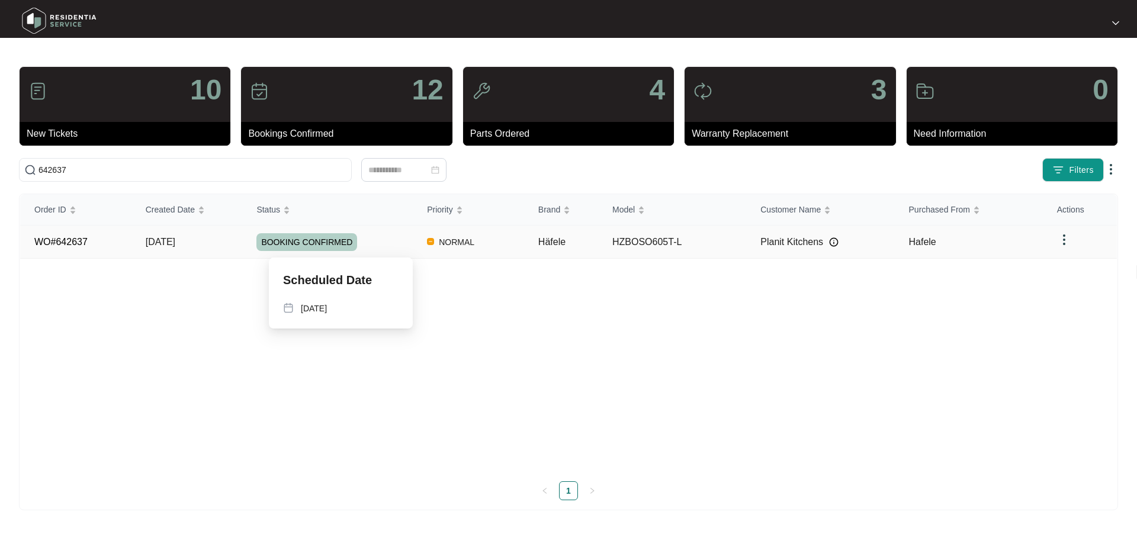
click at [313, 244] on span "BOOKING CONFIRMED" at bounding box center [306, 242] width 101 height 18
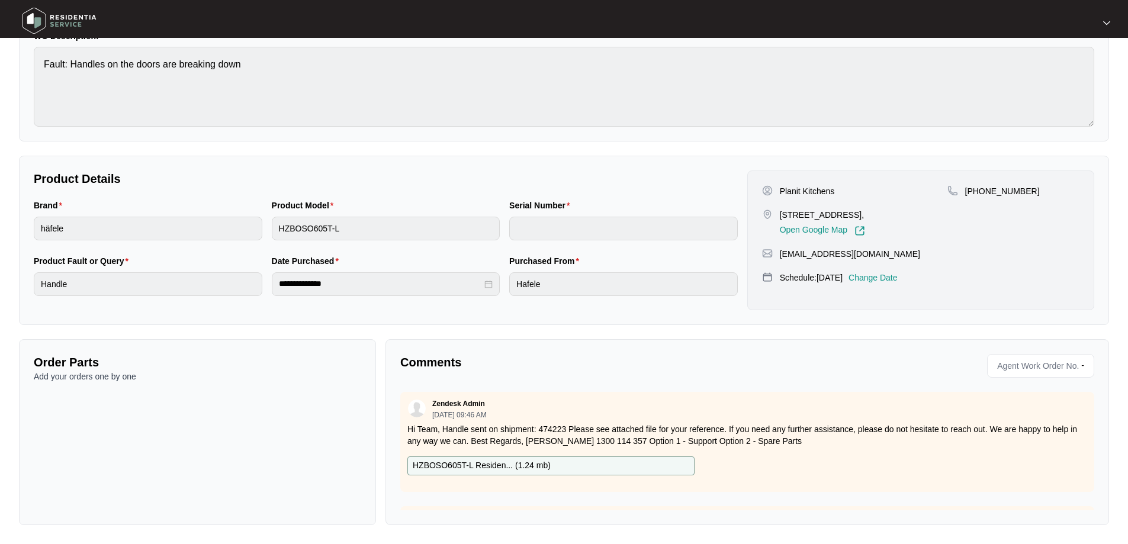
scroll to position [13, 0]
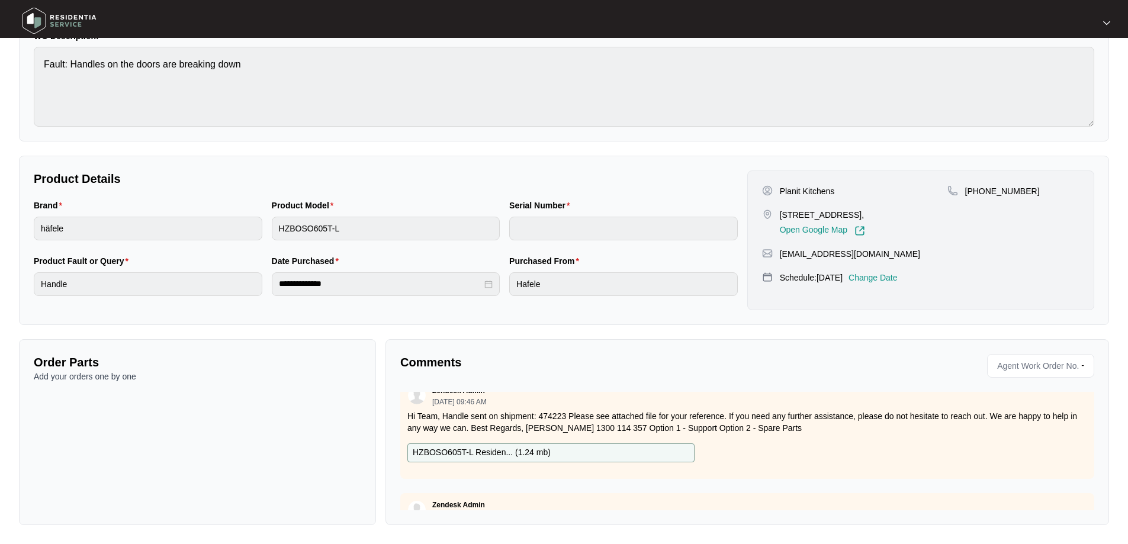
click at [427, 491] on div "Zendesk Admin [DATE] 09:46 AM Hi Team, Handle sent on shipment: 474223 Please s…" at bounding box center [747, 451] width 694 height 118
click at [432, 484] on div "Zendesk Admin [DATE] 09:46 AM Hi Team, Handle sent on shipment: 474223 Please s…" at bounding box center [747, 451] width 694 height 118
click at [434, 483] on div "Zendesk Admin [DATE] 09:46 AM Hi Team, Handle sent on shipment: 474223 Please s…" at bounding box center [747, 451] width 694 height 118
click at [745, 450] on div "HZBOSO605T-L Residen... ( 1.24 mb )" at bounding box center [747, 453] width 689 height 19
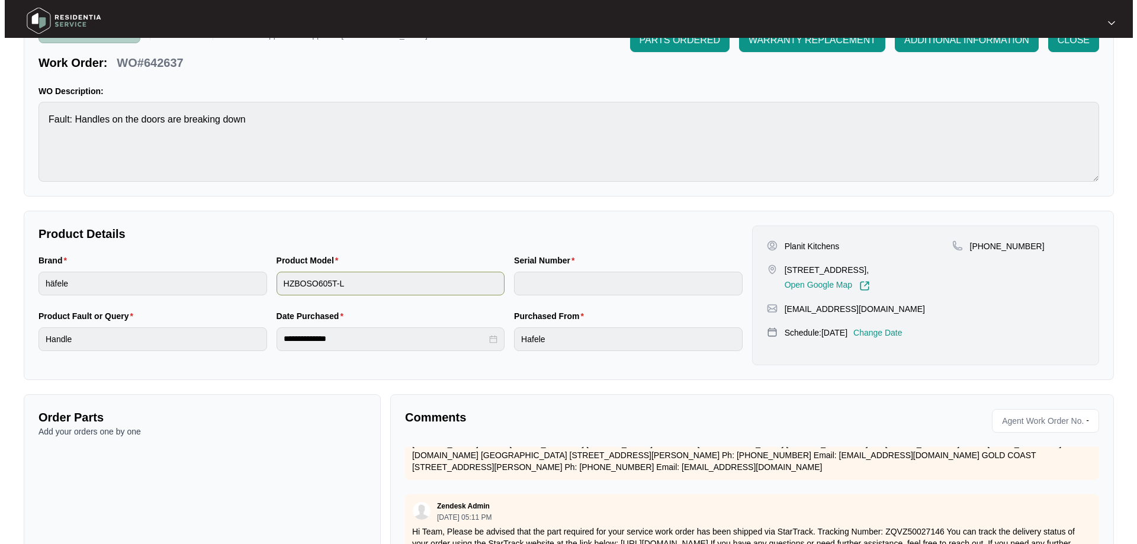
scroll to position [0, 0]
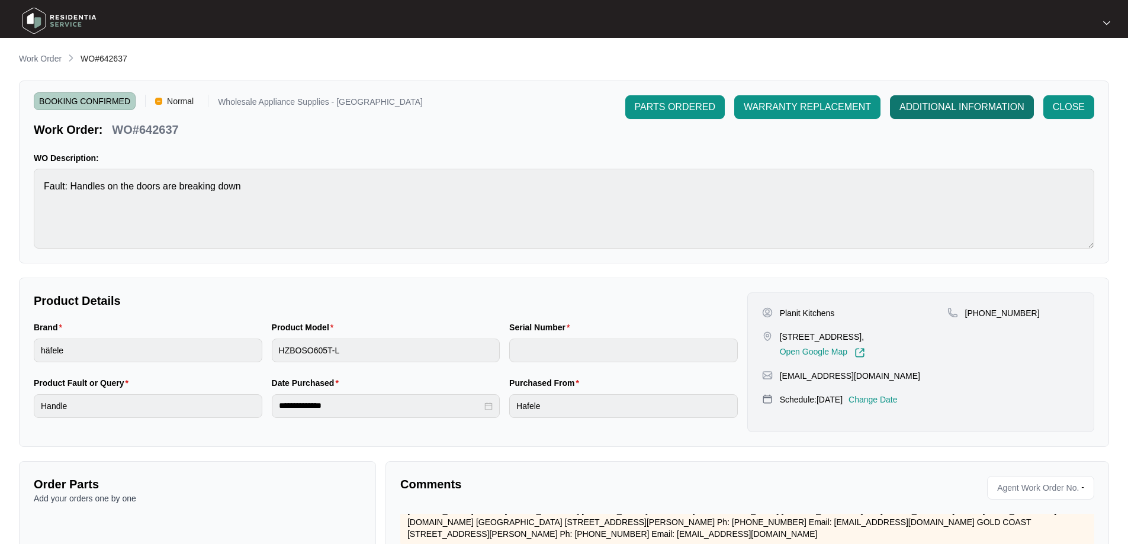
click at [964, 108] on span "ADDITIONAL INFORMATION" at bounding box center [962, 107] width 125 height 14
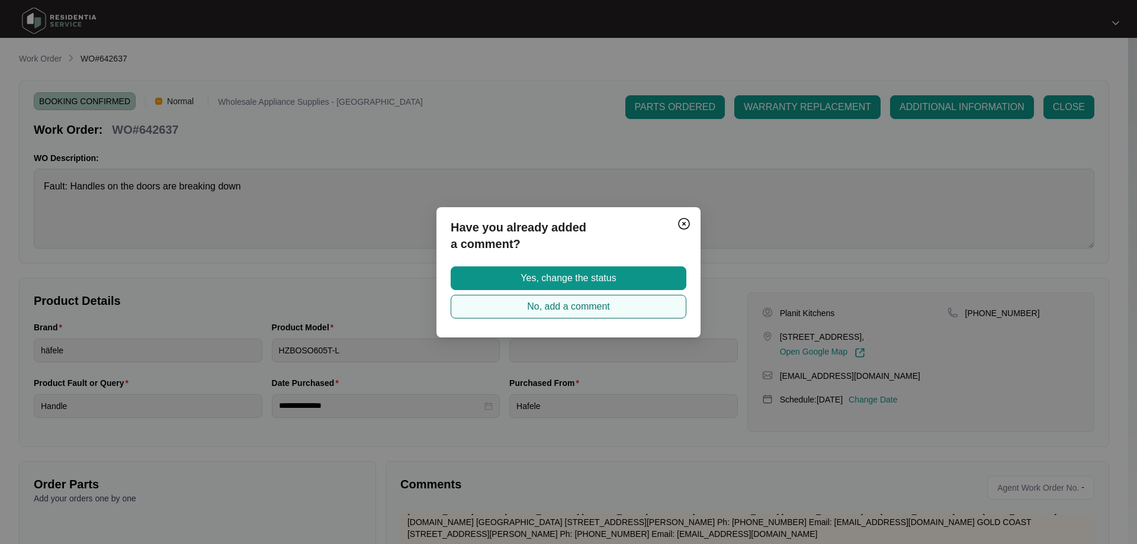
click at [569, 308] on span "No, add a comment" at bounding box center [568, 307] width 83 height 14
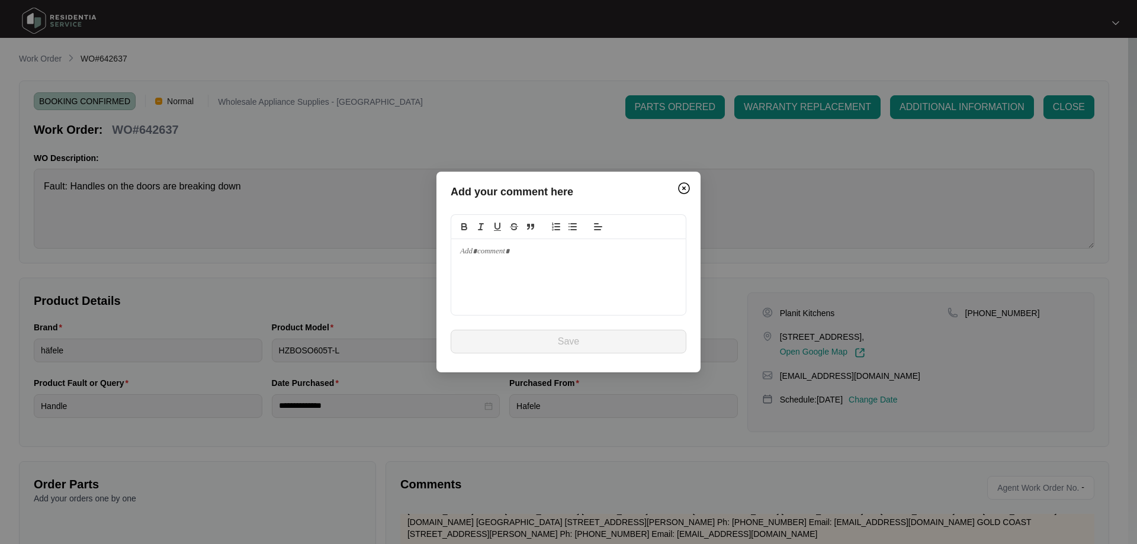
click at [486, 250] on p at bounding box center [568, 251] width 217 height 11
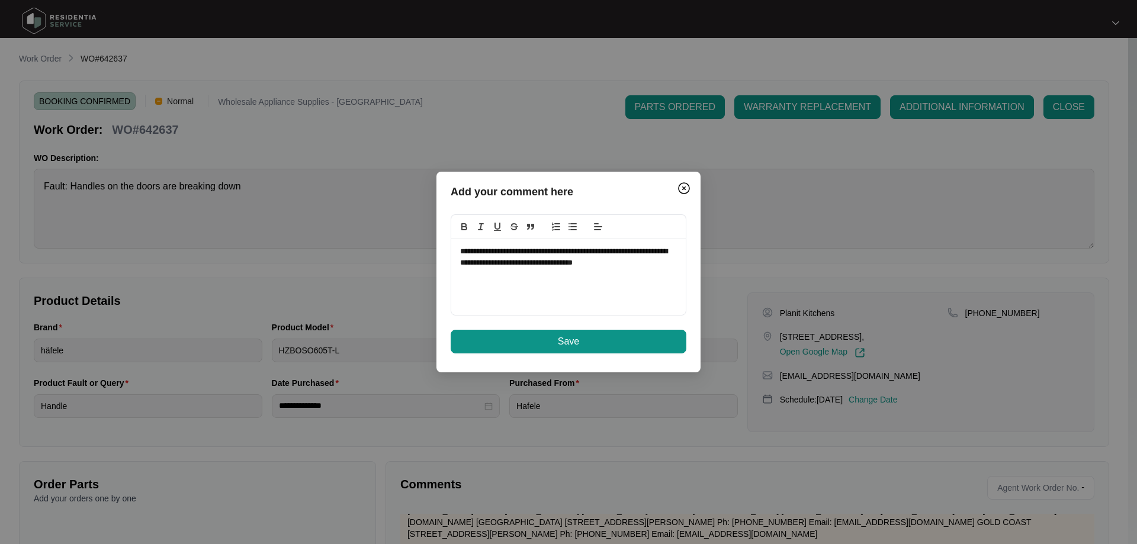
click at [500, 365] on div "**********" at bounding box center [569, 272] width 264 height 201
click at [533, 347] on button "Save" at bounding box center [569, 342] width 236 height 24
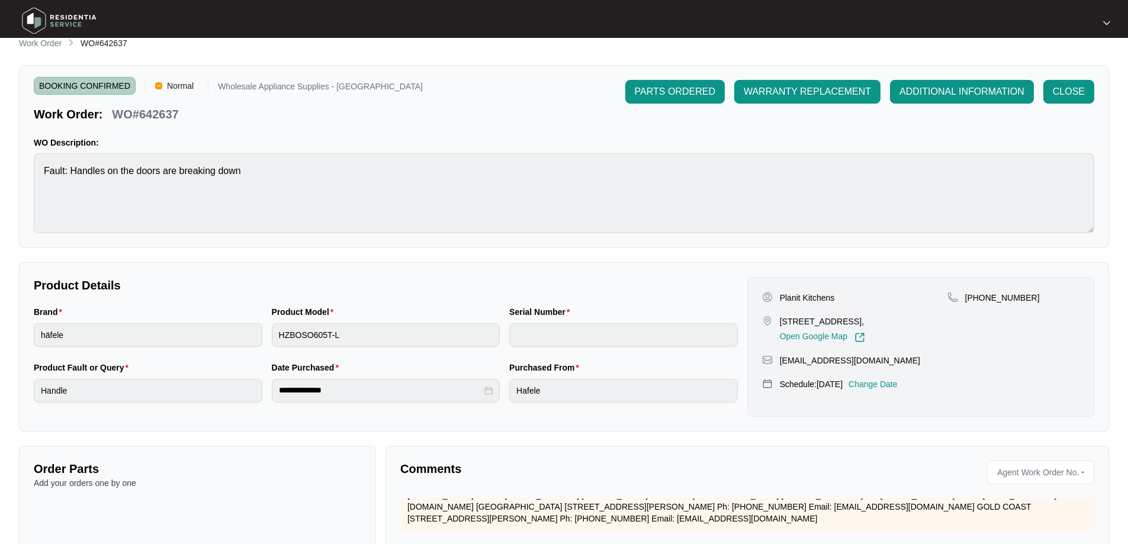
scroll to position [4, 0]
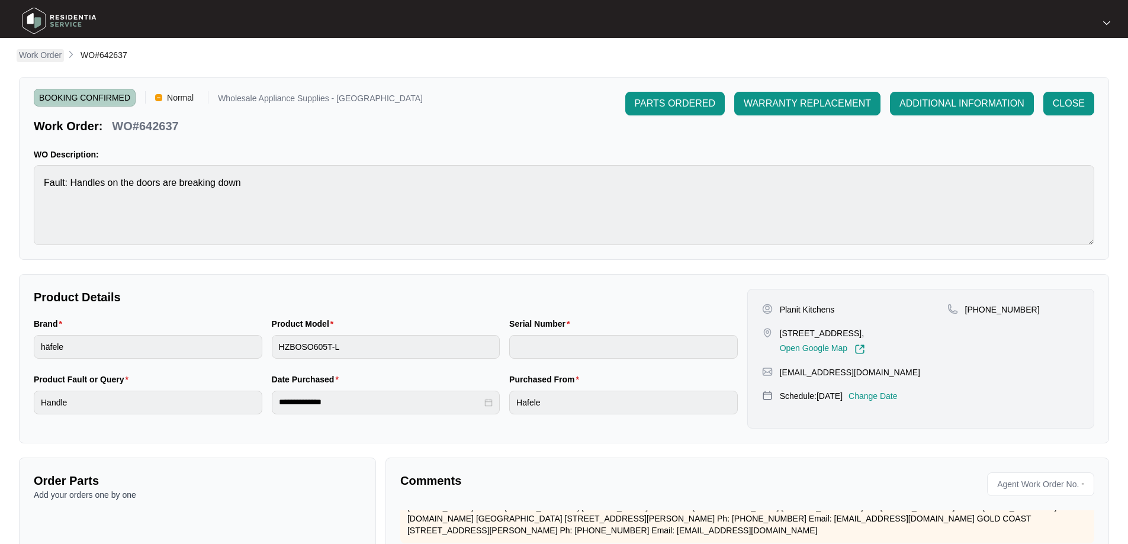
click at [43, 56] on p "Work Order" at bounding box center [40, 55] width 43 height 12
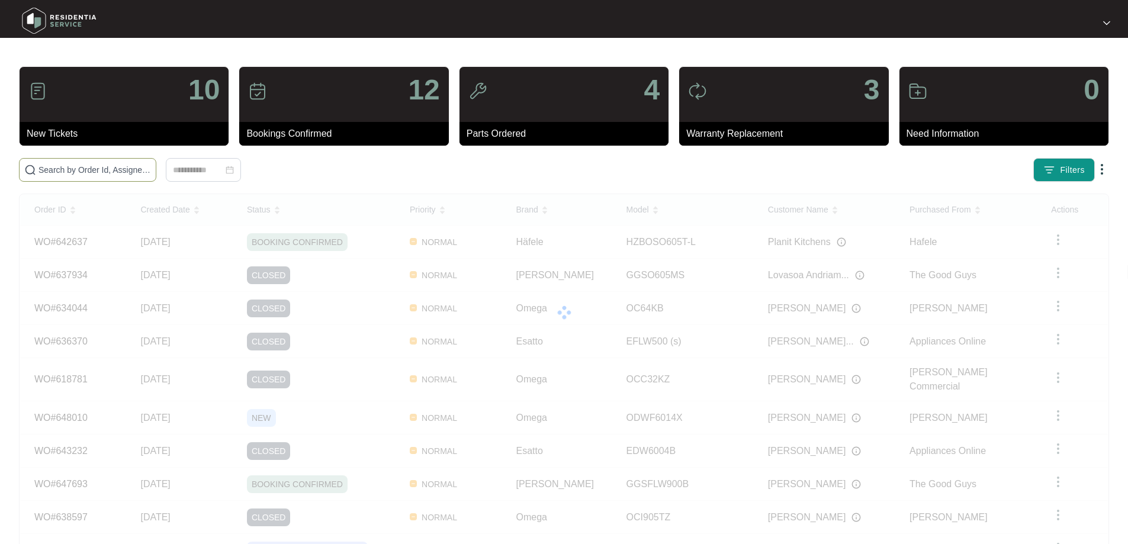
click at [86, 168] on input "text" at bounding box center [95, 169] width 113 height 13
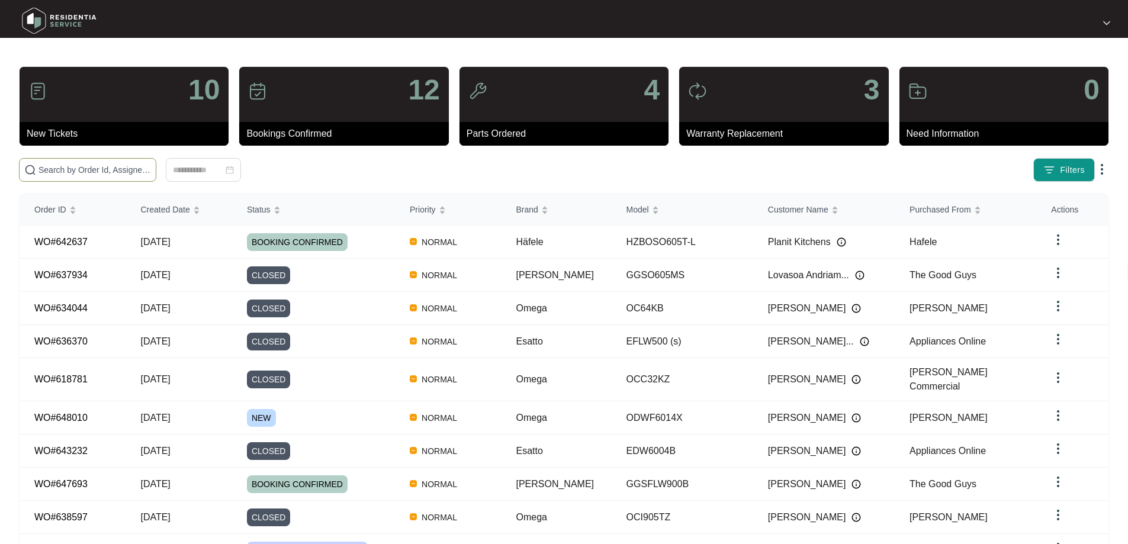
paste input "642637"
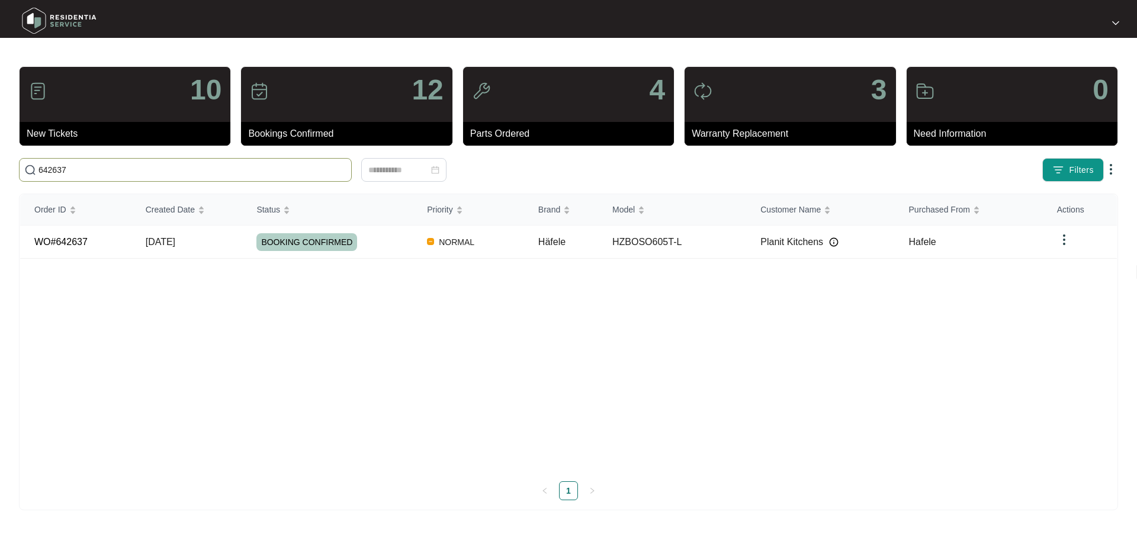
type input "642637"
click at [310, 242] on span "BOOKING CONFIRMED" at bounding box center [306, 242] width 101 height 18
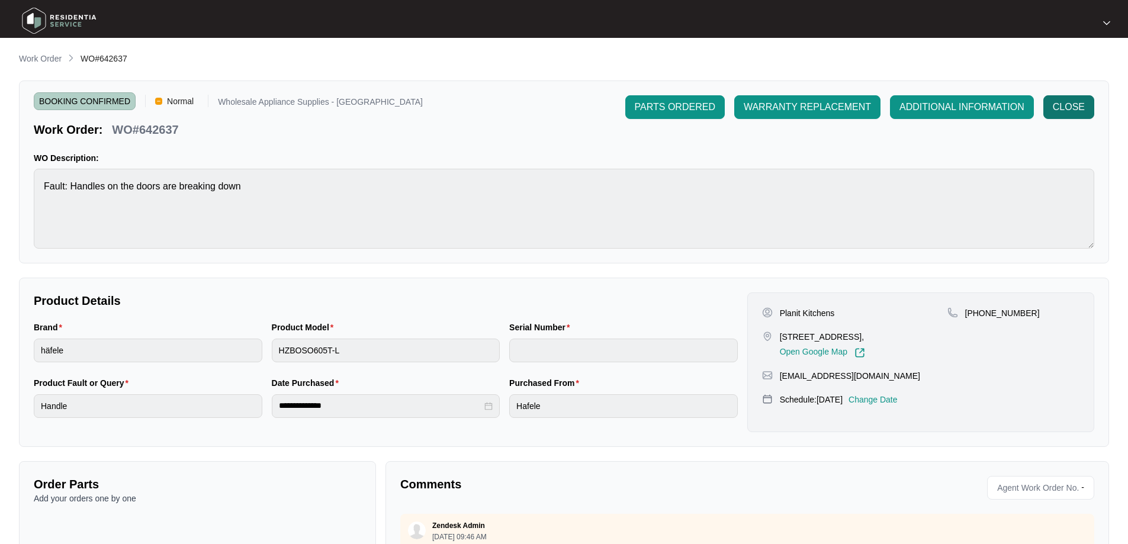
click at [1075, 104] on span "CLOSE" at bounding box center [1069, 107] width 32 height 14
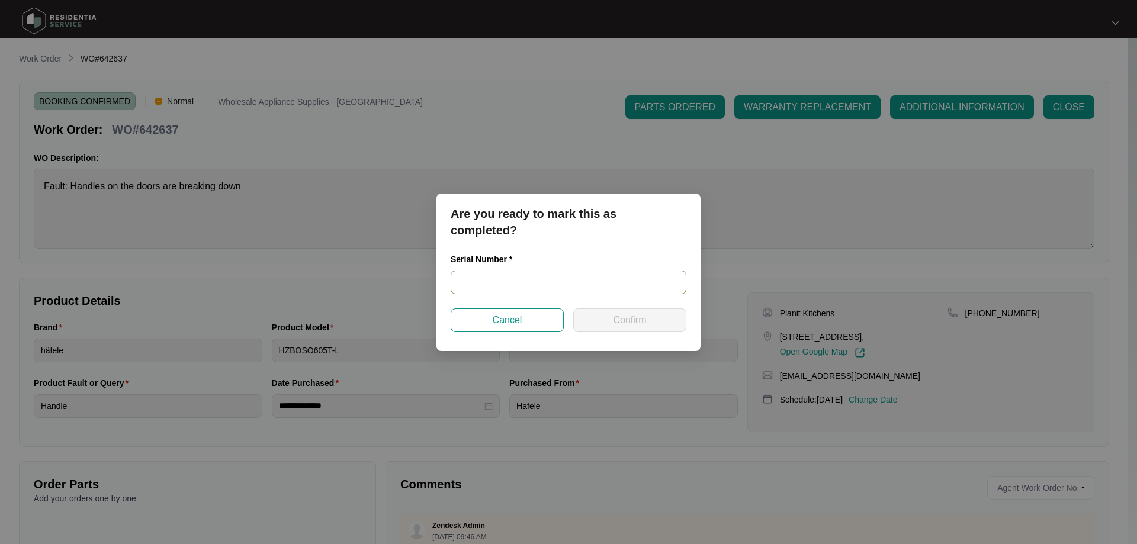
click at [495, 286] on input "text" at bounding box center [569, 283] width 236 height 24
paste input "969981822010039"
type input "969981822010039"
click at [598, 323] on button "Confirm" at bounding box center [629, 321] width 113 height 24
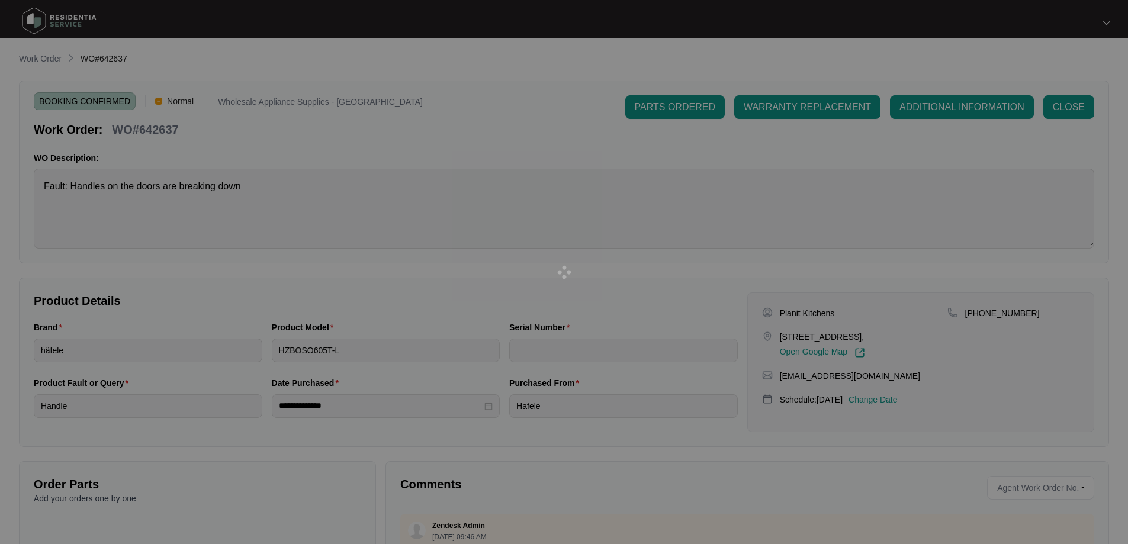
type input "969981822010039"
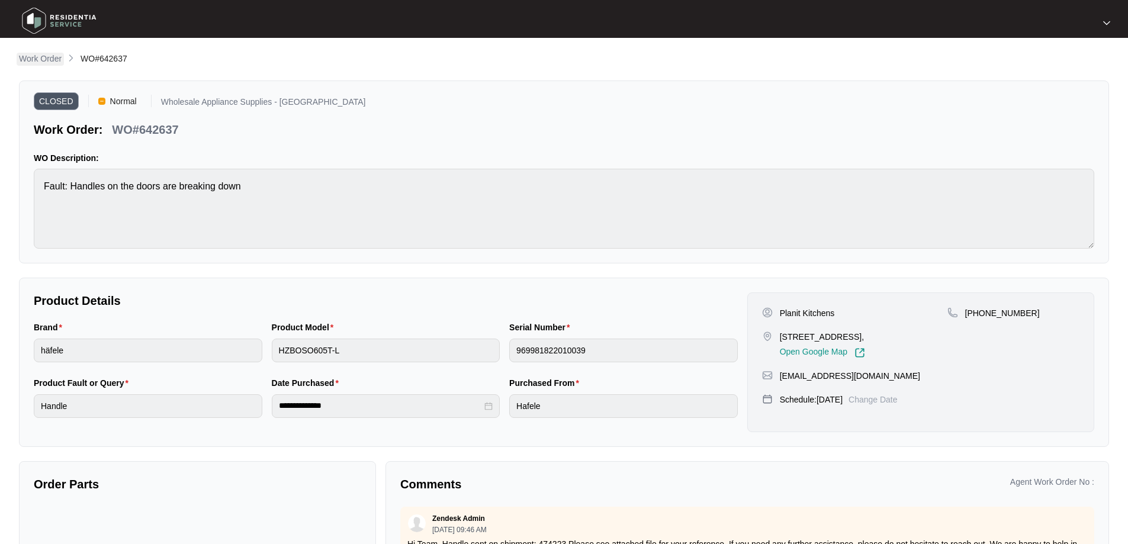
click at [52, 57] on p "Work Order" at bounding box center [40, 59] width 43 height 12
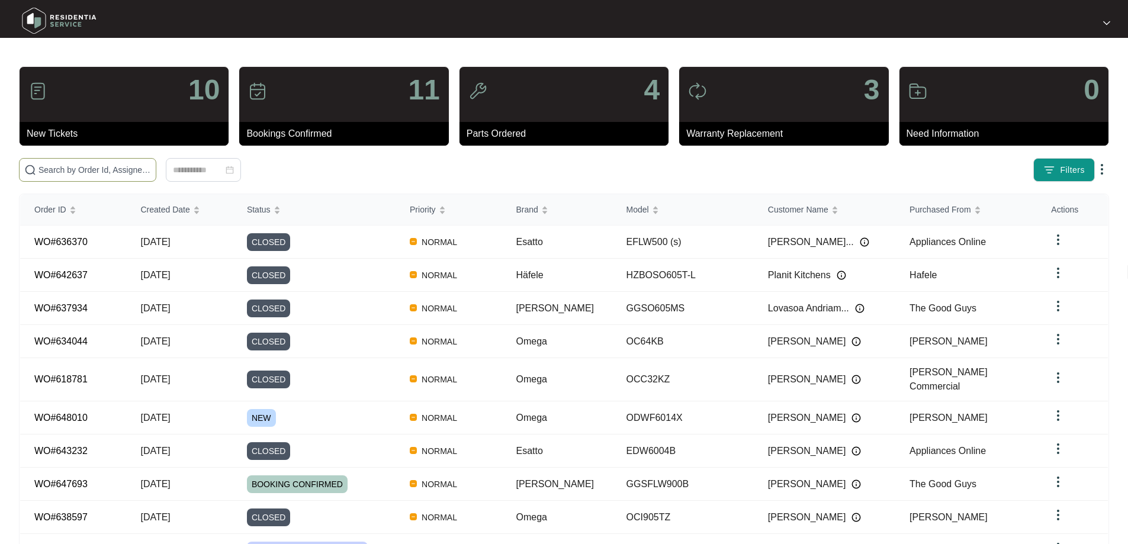
click at [75, 172] on input "text" at bounding box center [95, 169] width 113 height 13
paste input "642645"
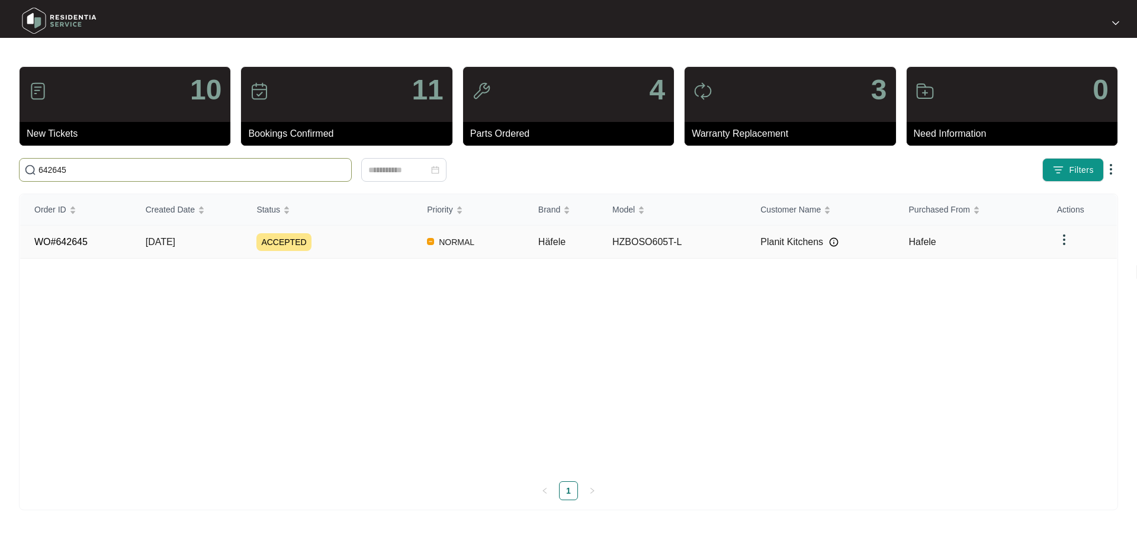
type input "642645"
click at [75, 243] on link "WO#642645" at bounding box center [60, 242] width 53 height 10
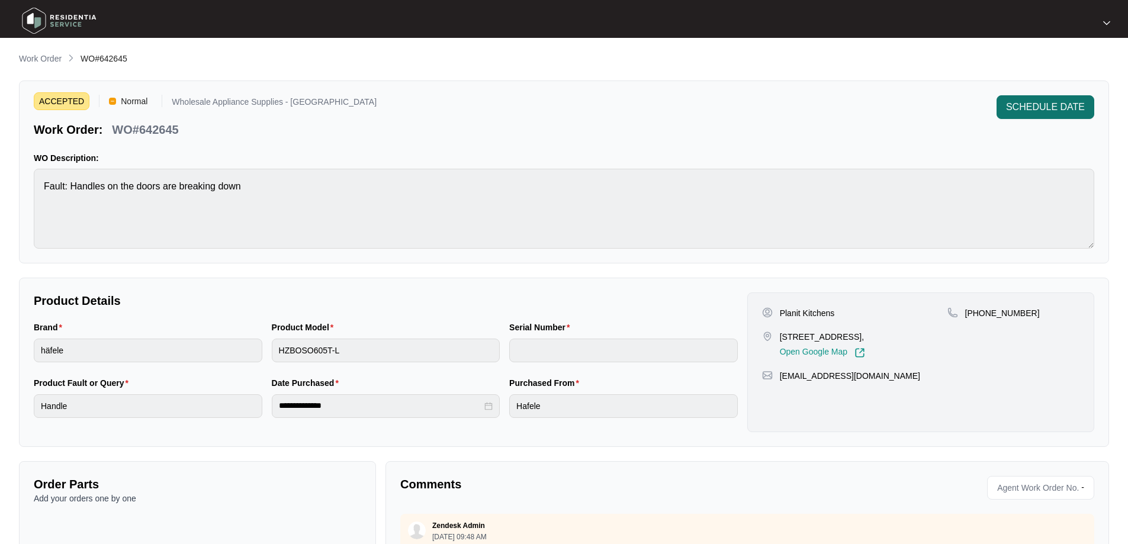
click at [1050, 105] on span "SCHEDULE DATE" at bounding box center [1045, 107] width 79 height 14
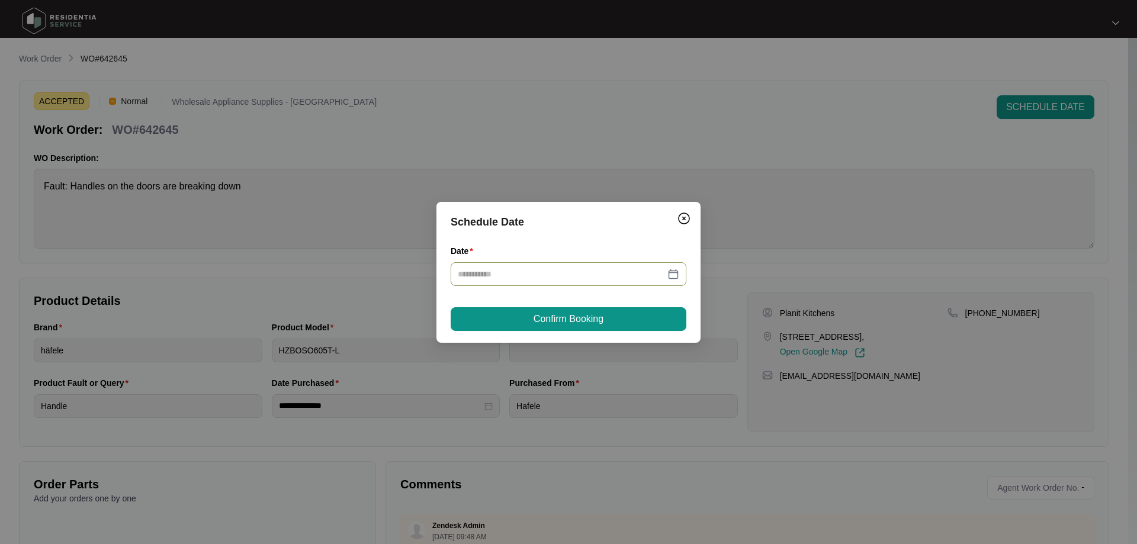
click at [675, 272] on div at bounding box center [569, 274] width 222 height 13
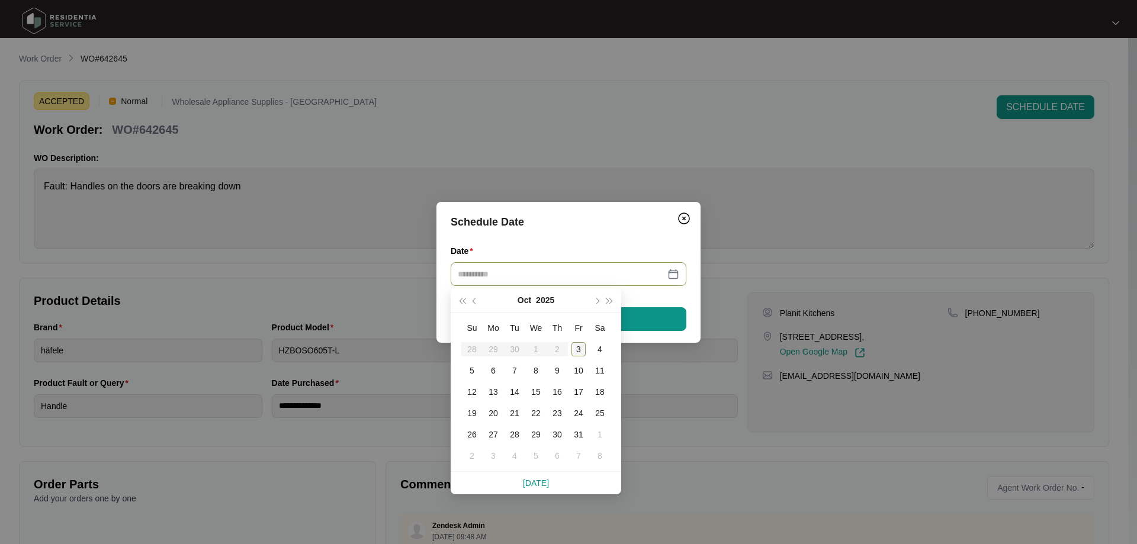
type input "**********"
click at [576, 346] on div "3" at bounding box center [579, 349] width 14 height 14
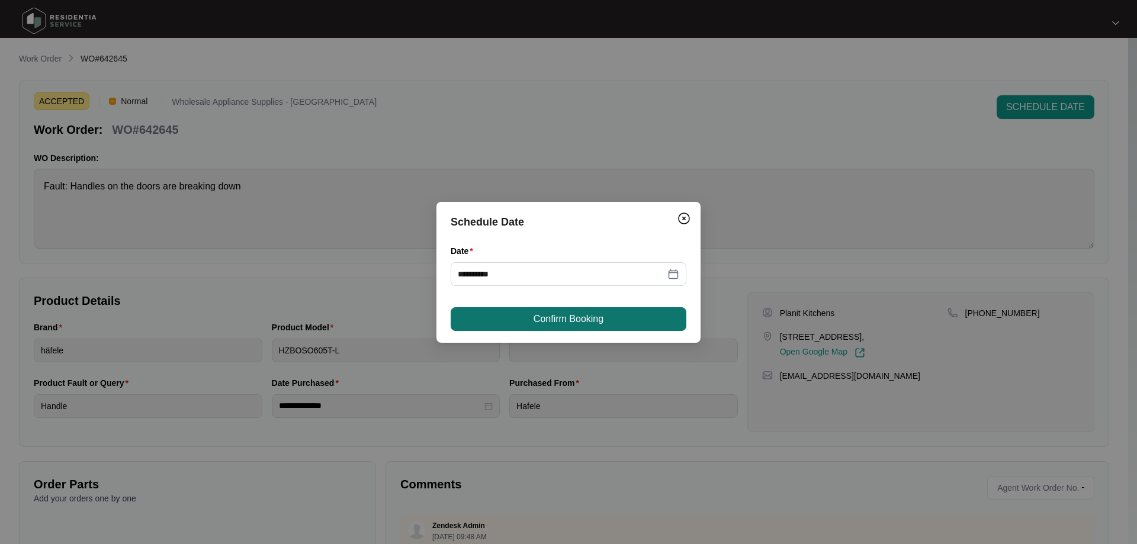
click at [582, 322] on span "Confirm Booking" at bounding box center [569, 319] width 70 height 14
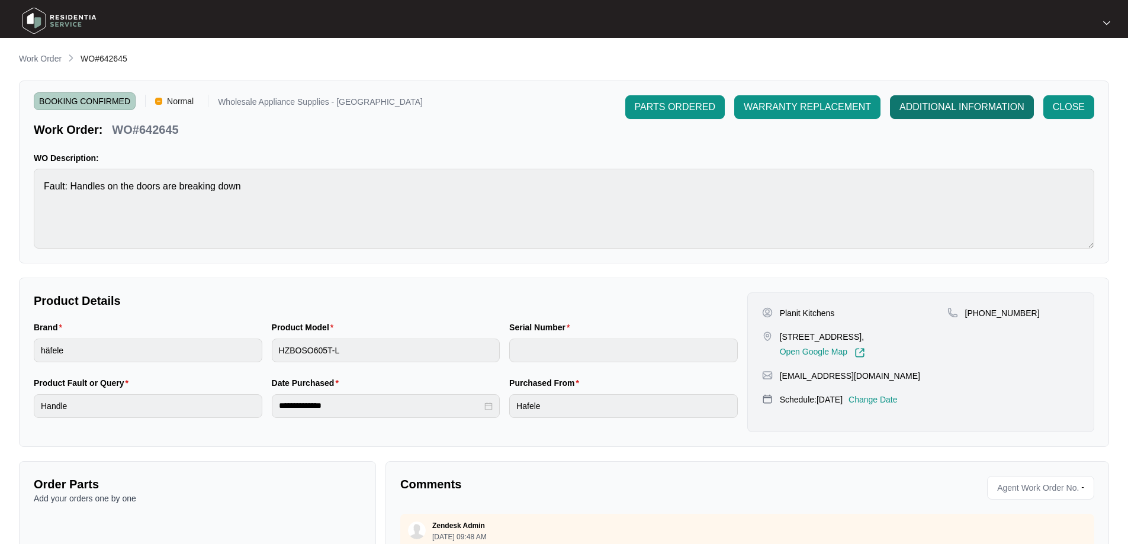
click at [987, 110] on span "ADDITIONAL INFORMATION" at bounding box center [962, 107] width 125 height 14
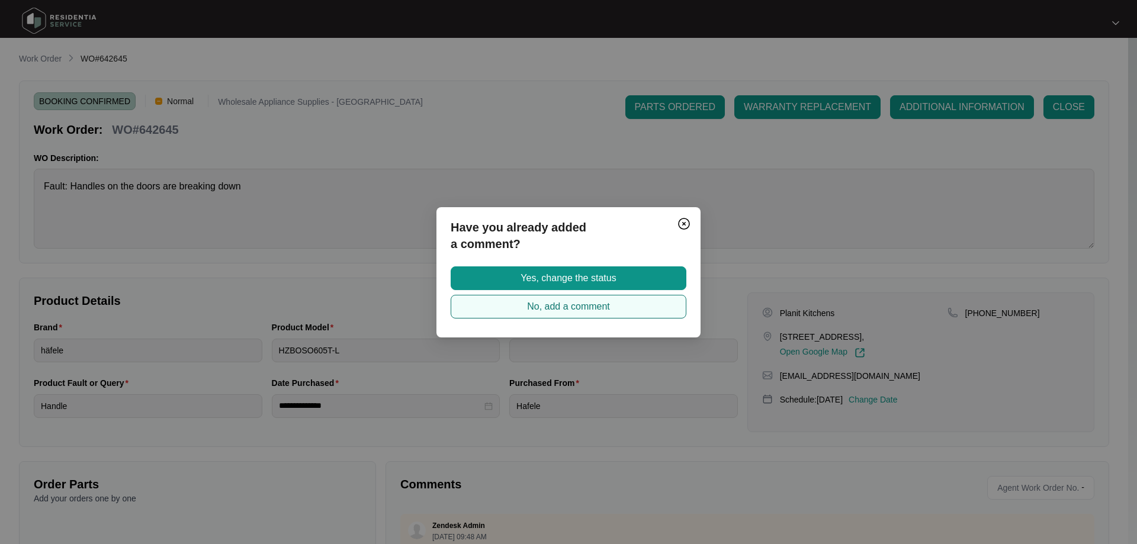
click at [593, 307] on span "No, add a comment" at bounding box center [568, 307] width 83 height 14
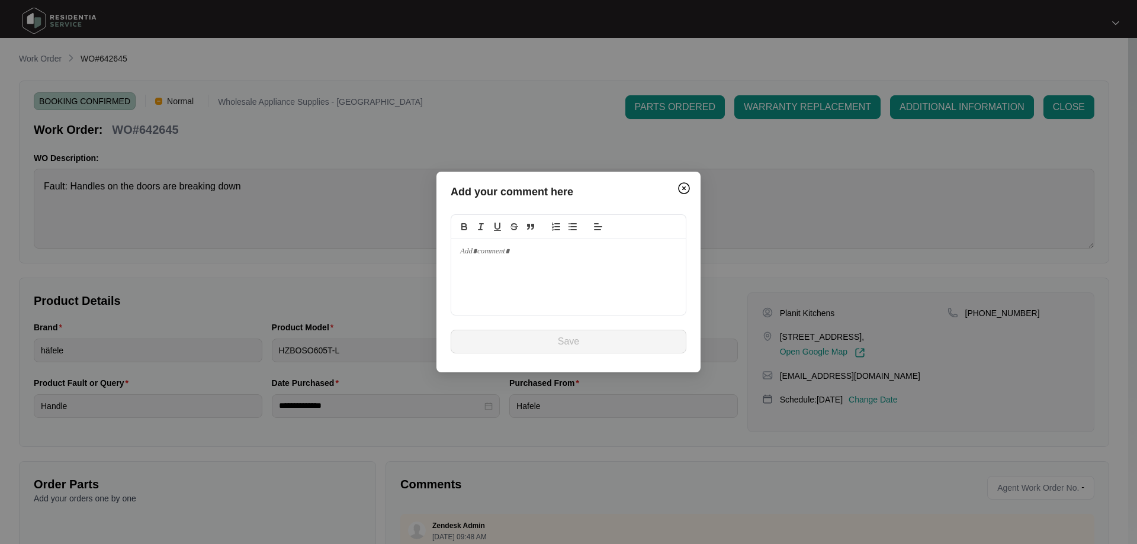
click at [483, 259] on div at bounding box center [568, 277] width 235 height 76
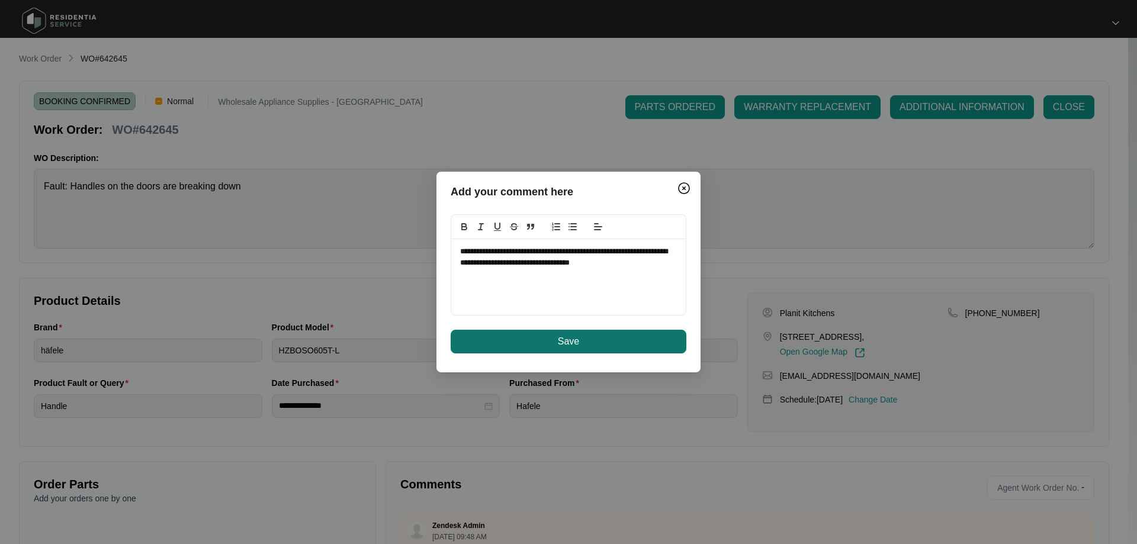
click at [537, 348] on button "Save" at bounding box center [569, 342] width 236 height 24
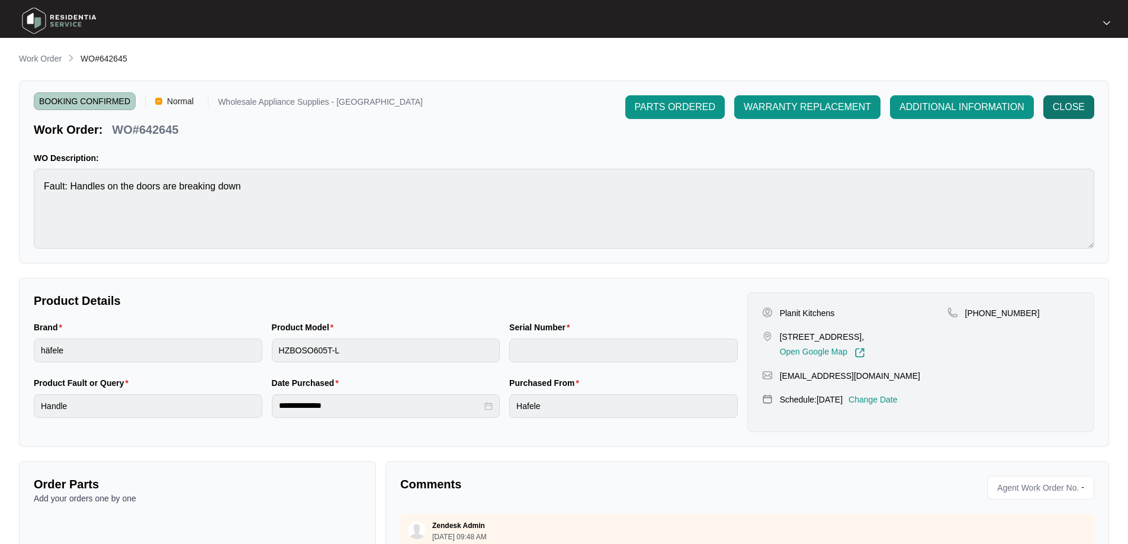
click at [1077, 107] on span "CLOSE" at bounding box center [1069, 107] width 32 height 14
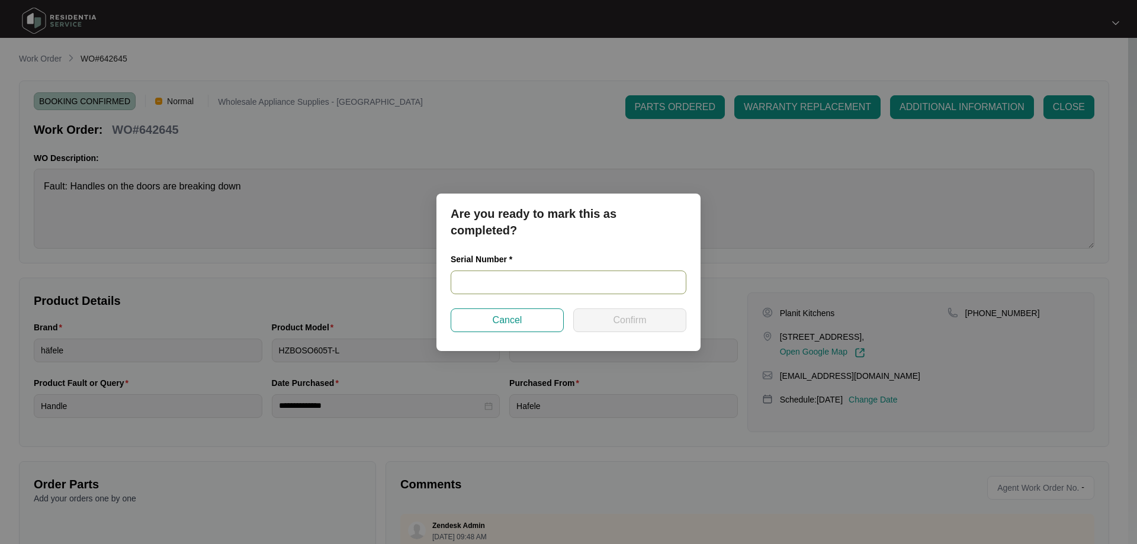
click at [476, 284] on input "text" at bounding box center [569, 283] width 236 height 24
paste input "969881821110056"
type input "969881821110056"
click at [603, 315] on button "Confirm" at bounding box center [629, 321] width 113 height 24
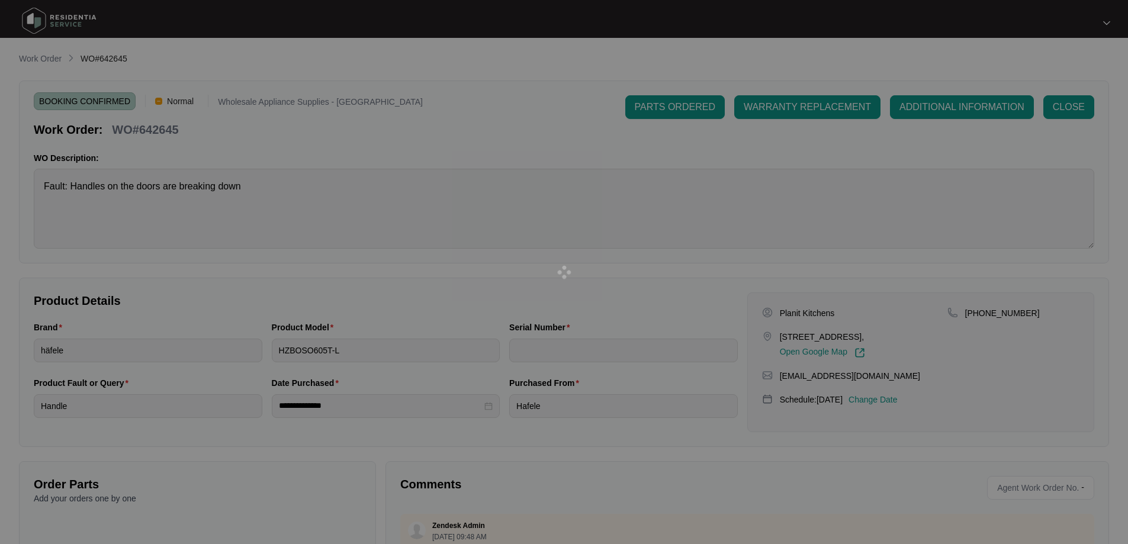
type input "969881821110056"
